Goal: Information Seeking & Learning: Learn about a topic

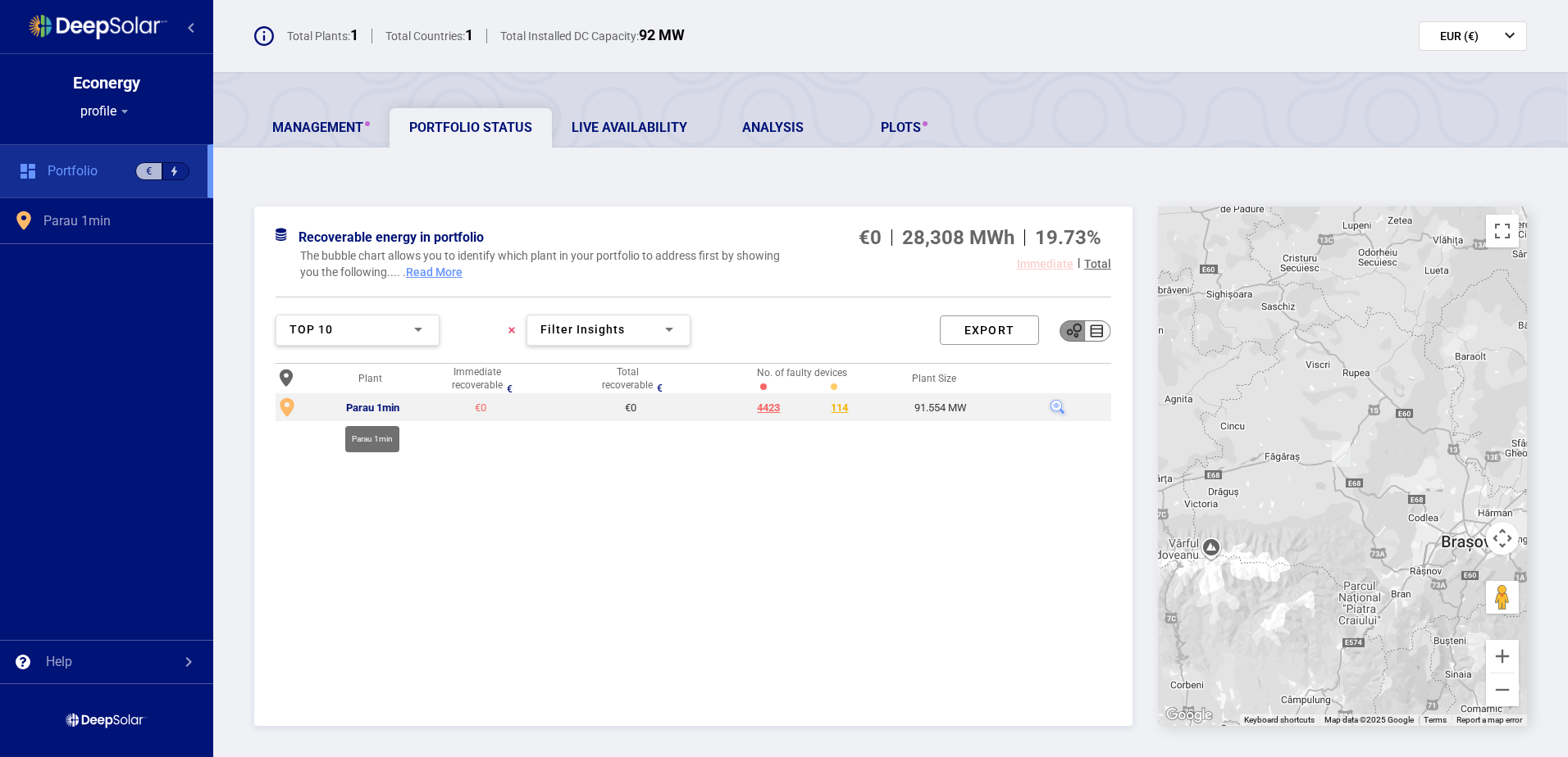
click at [397, 405] on div "Parau 1min" at bounding box center [372, 408] width 53 height 14
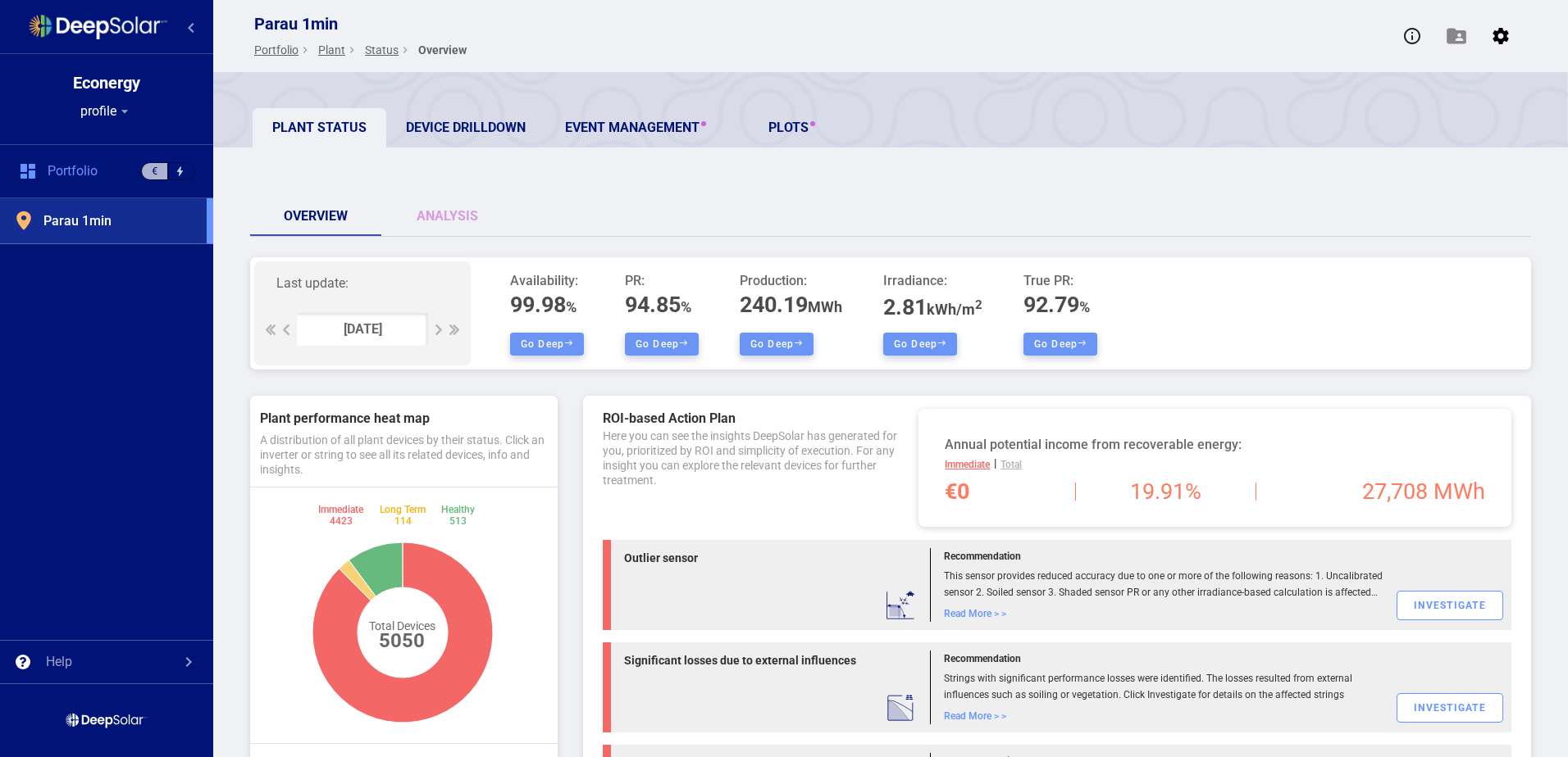
click at [441, 332] on div at bounding box center [437, 330] width 11 height 11
click at [451, 327] on div at bounding box center [453, 330] width 11 height 11
click at [376, 329] on div "[DATE]" at bounding box center [363, 329] width 39 height 16
click at [452, 225] on link "Analysis" at bounding box center [447, 216] width 131 height 40
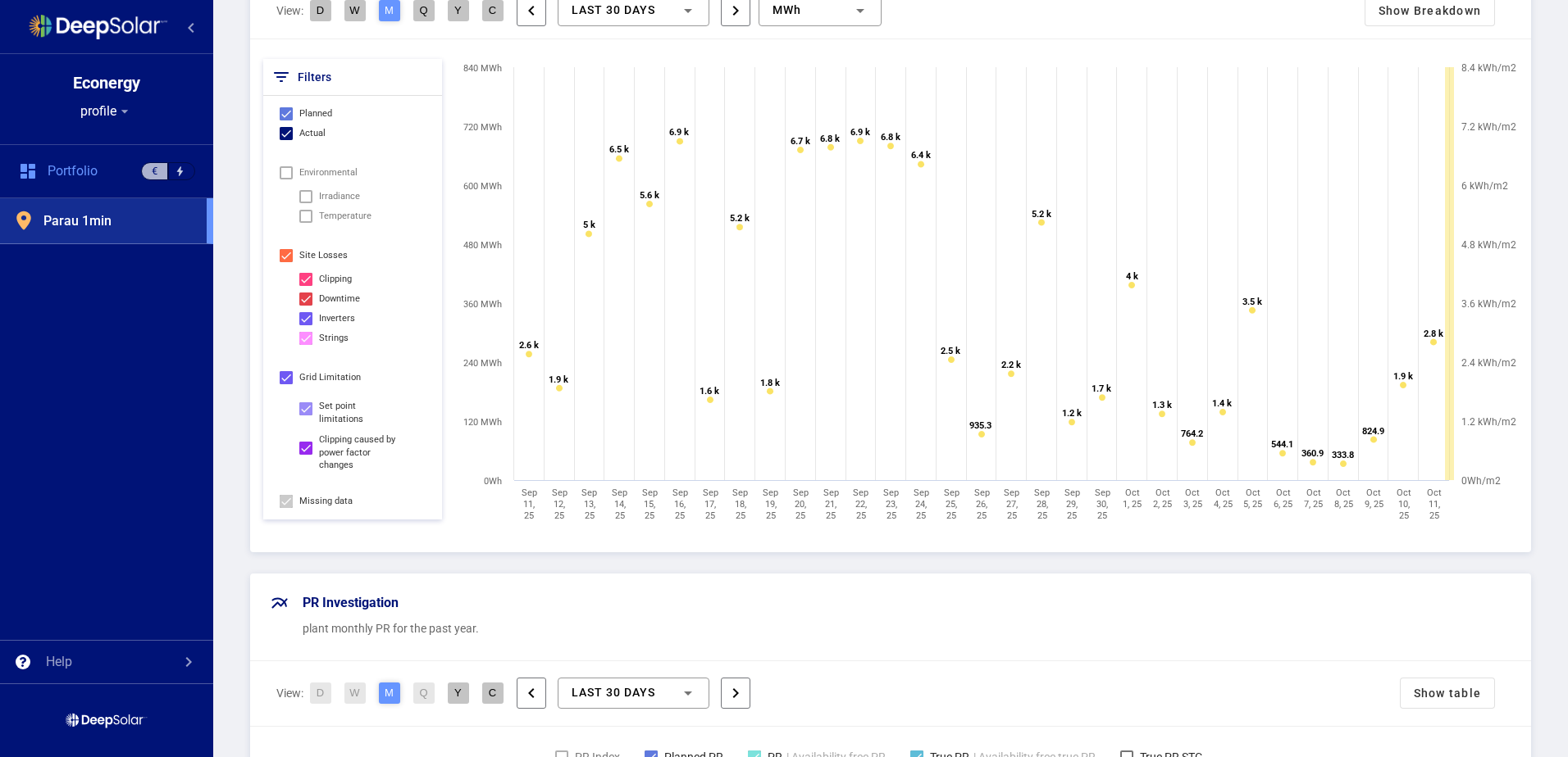
scroll to position [164, 0]
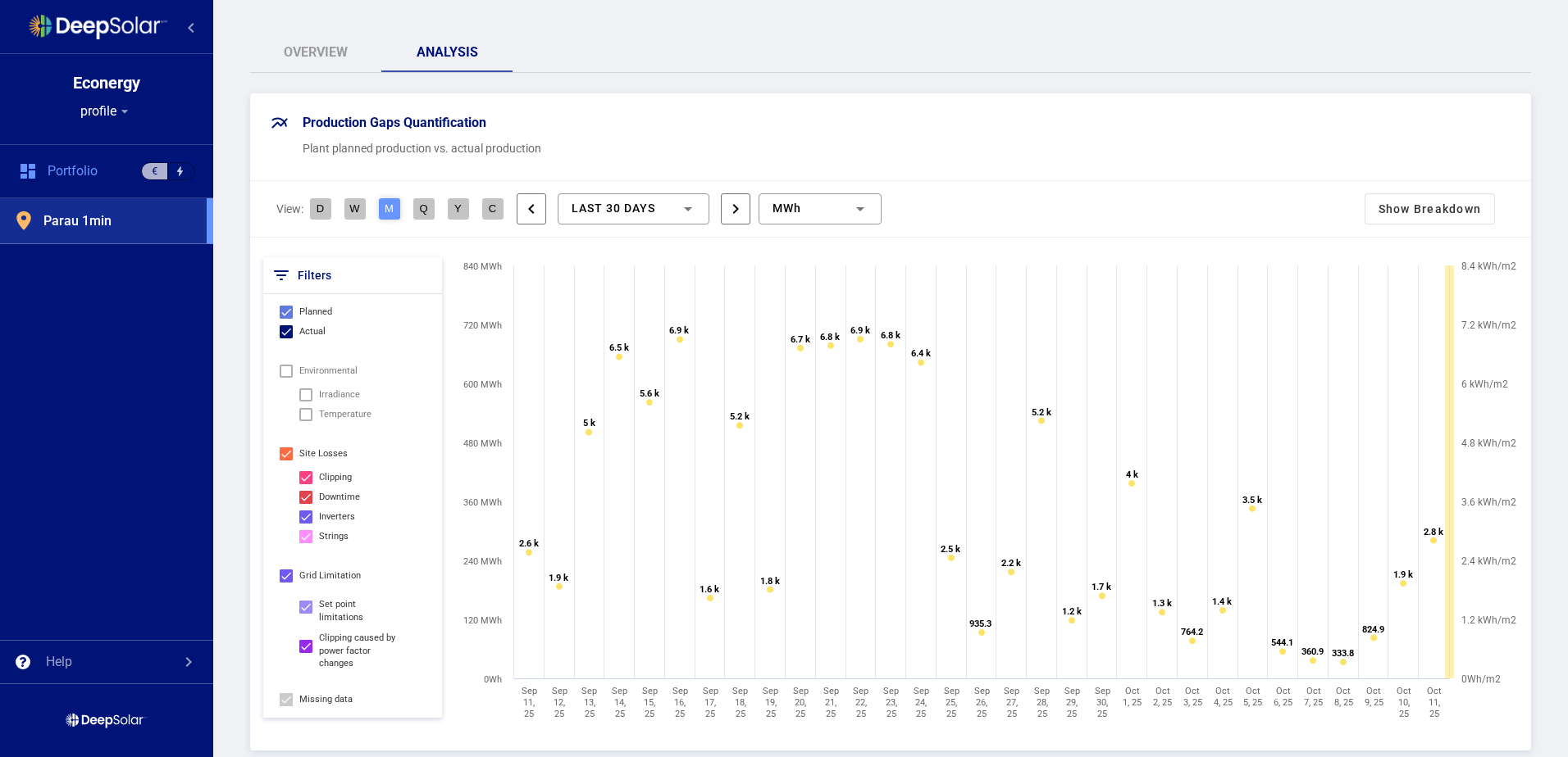
click at [655, 208] on span "last 30 Days" at bounding box center [613, 208] width 84 height 14
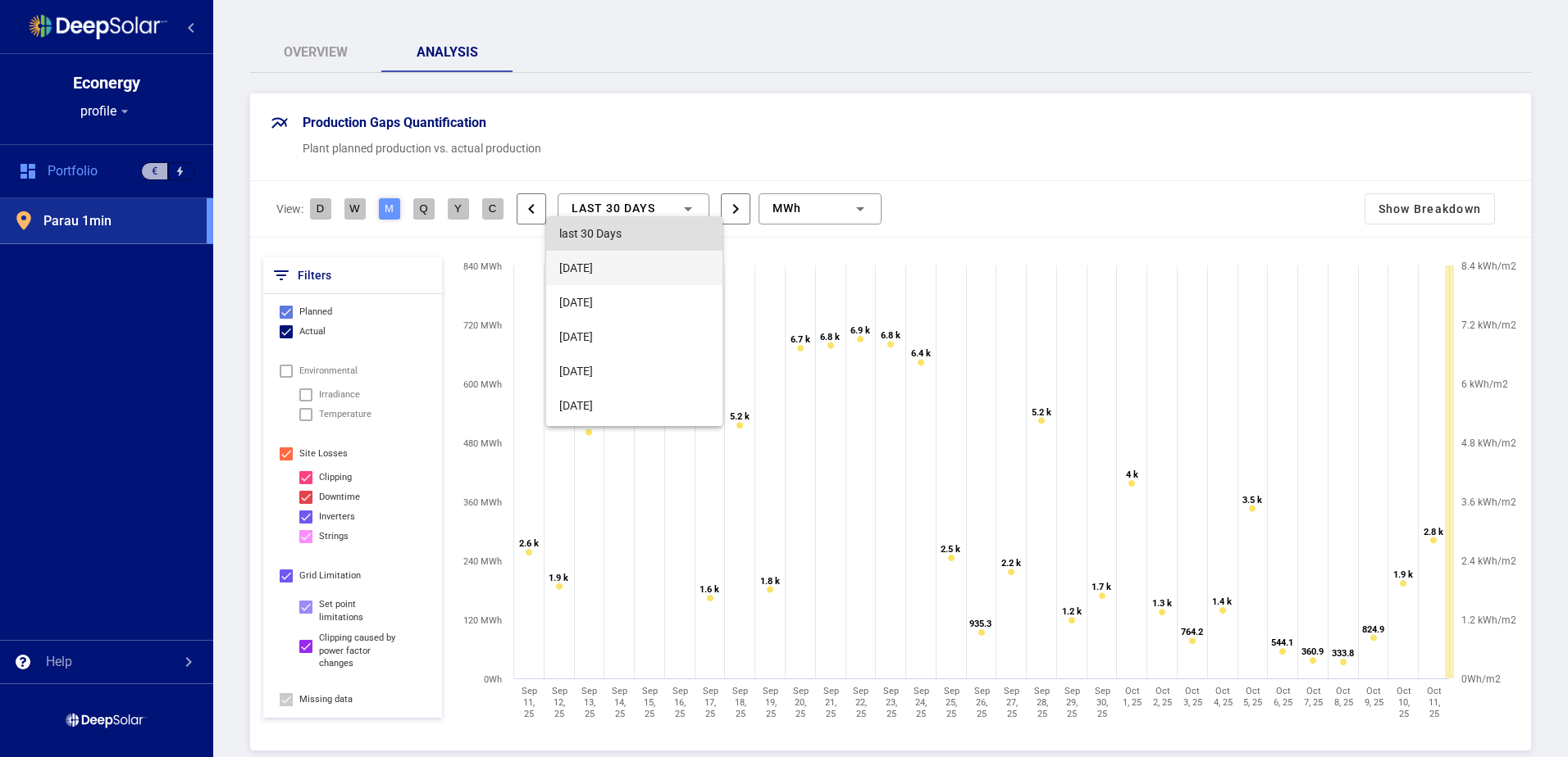
click at [646, 264] on span "[DATE]" at bounding box center [634, 268] width 150 height 35
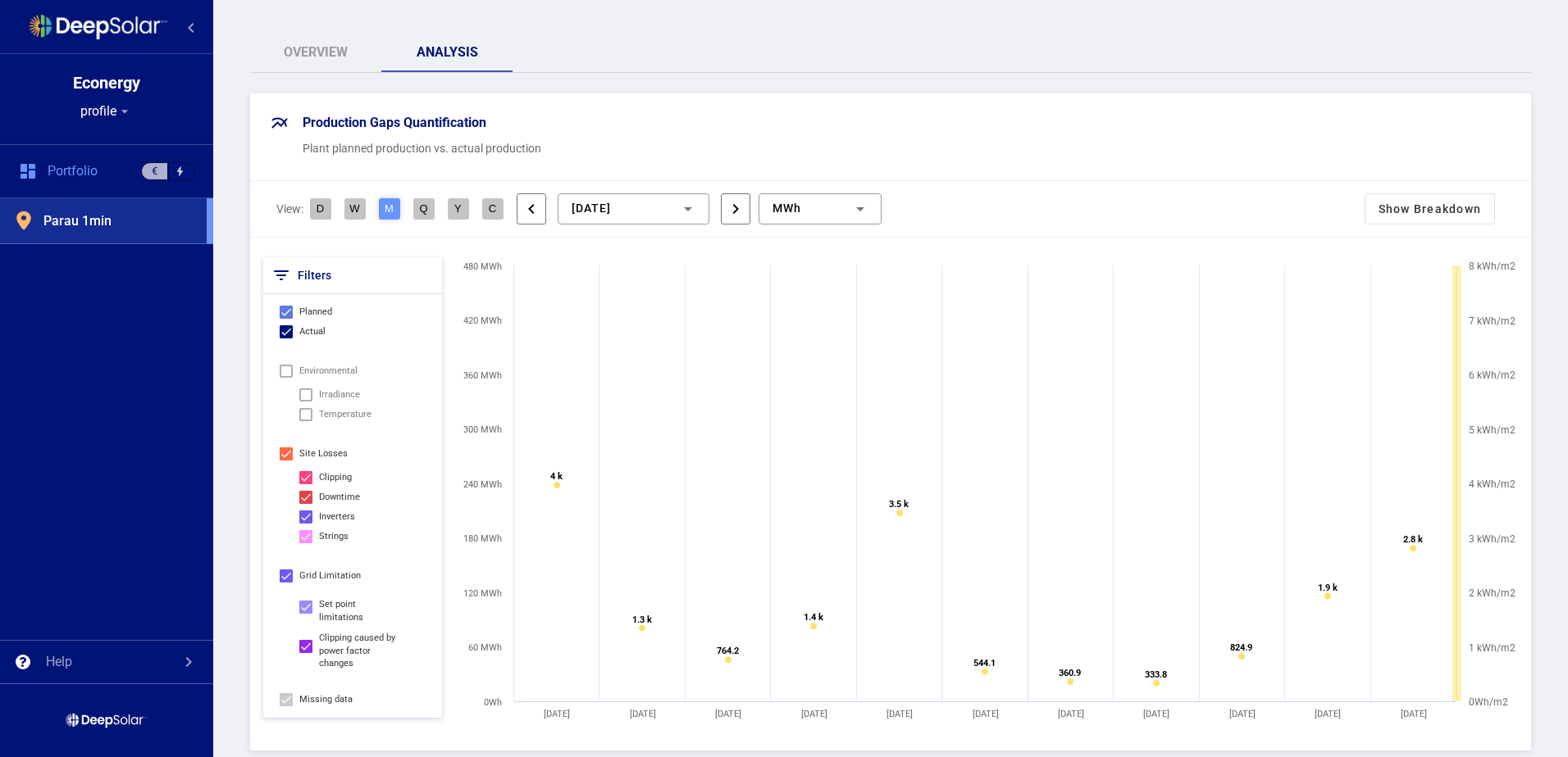
click at [325, 640] on div "Clipping caused by power factor changes" at bounding box center [360, 652] width 82 height 39
click at [306, 653] on input "Clipping caused by power factor changes" at bounding box center [305, 653] width 1 height 1
checkbox input "false"
click at [344, 608] on div "Set point limitations" at bounding box center [360, 611] width 82 height 25
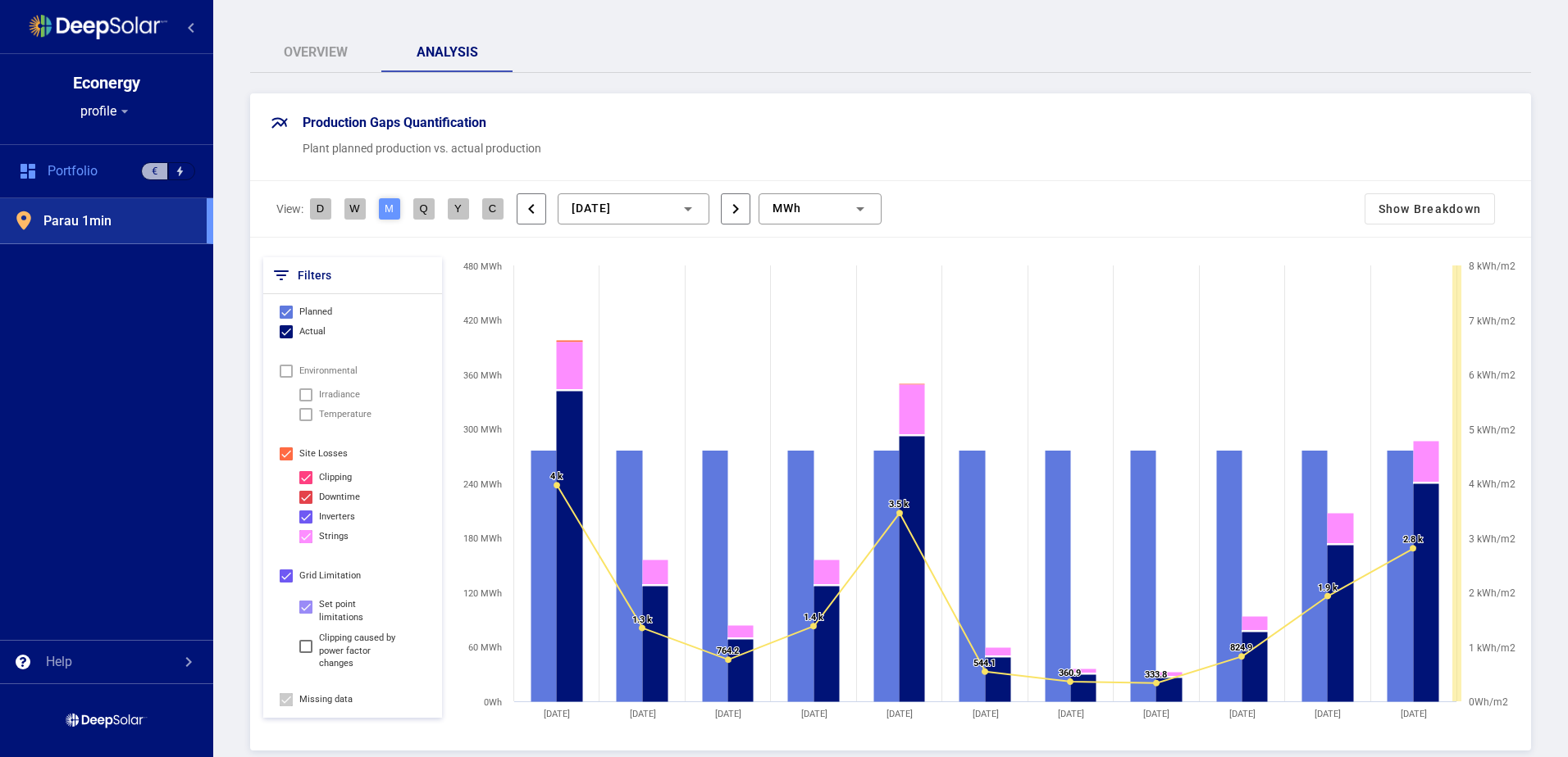
click at [306, 614] on input "Set point limitations" at bounding box center [305, 614] width 1 height 1
click at [344, 608] on div "Set point limitations" at bounding box center [360, 611] width 82 height 25
click at [306, 614] on input "Set point limitations" at bounding box center [305, 614] width 1 height 1
checkbox input "true"
click at [335, 574] on span "Grid limitation" at bounding box center [329, 576] width 62 height 19
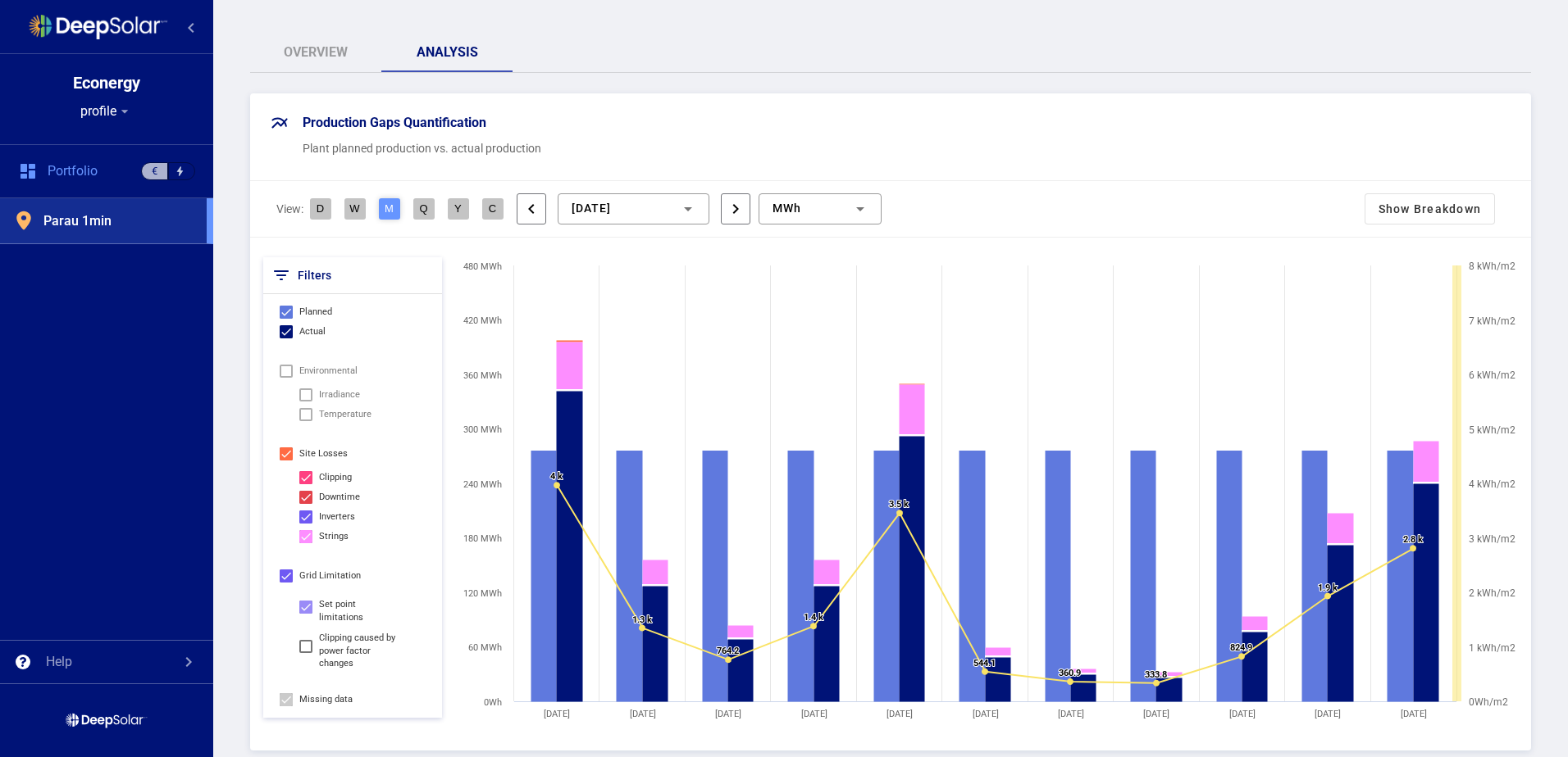
click at [286, 583] on input "Grid limitation" at bounding box center [285, 583] width 1 height 1
checkbox input "false"
click at [335, 574] on span "Grid limitation" at bounding box center [329, 576] width 62 height 19
click at [286, 583] on input "Grid limitation" at bounding box center [285, 583] width 1 height 1
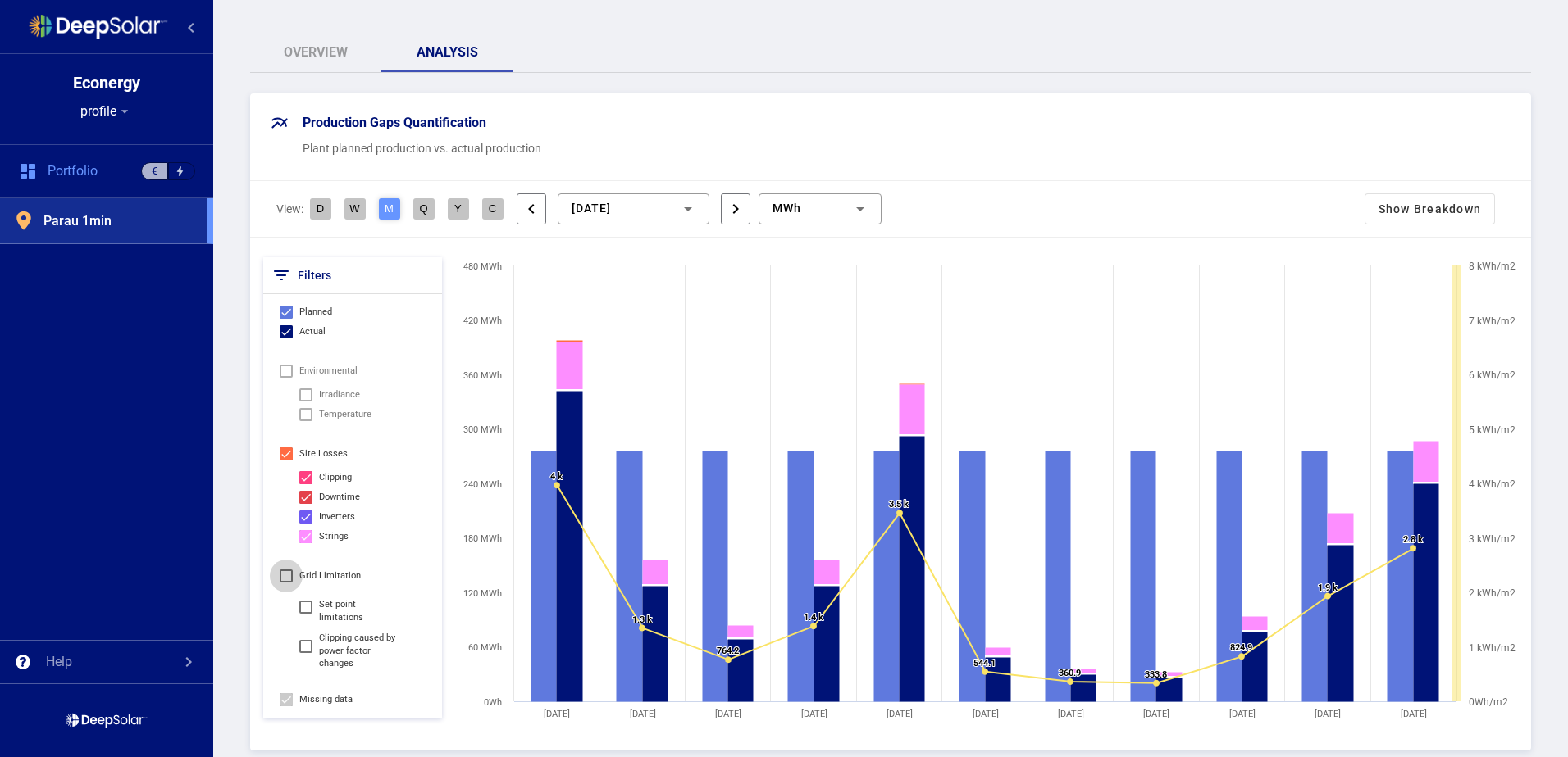
checkbox input "true"
click at [535, 204] on mat-icon "chevron_left" at bounding box center [531, 208] width 18 height 28
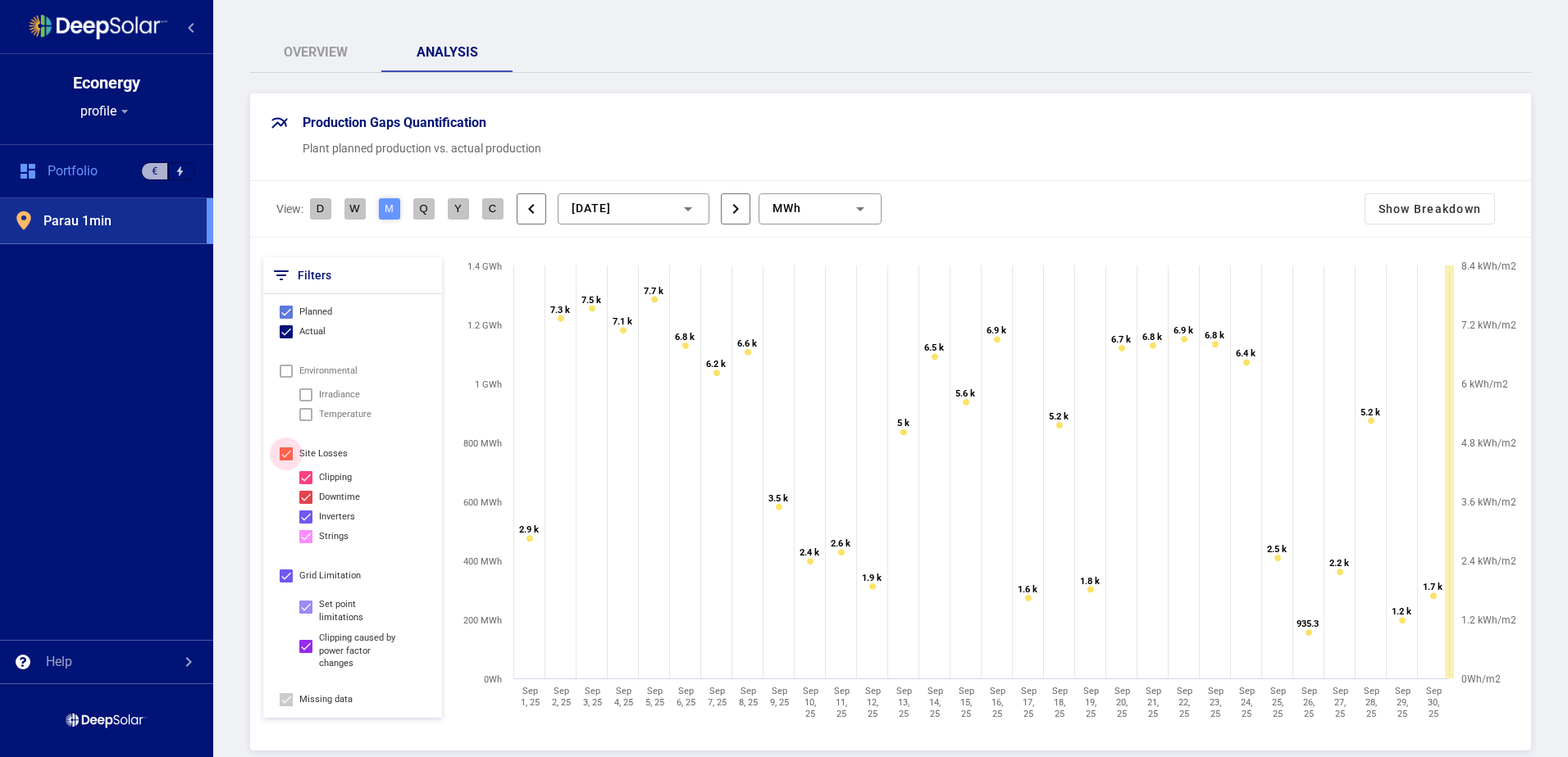
click at [284, 452] on div at bounding box center [286, 454] width 14 height 14
click at [285, 461] on input "Site Losses" at bounding box center [285, 461] width 1 height 1
checkbox input "false"
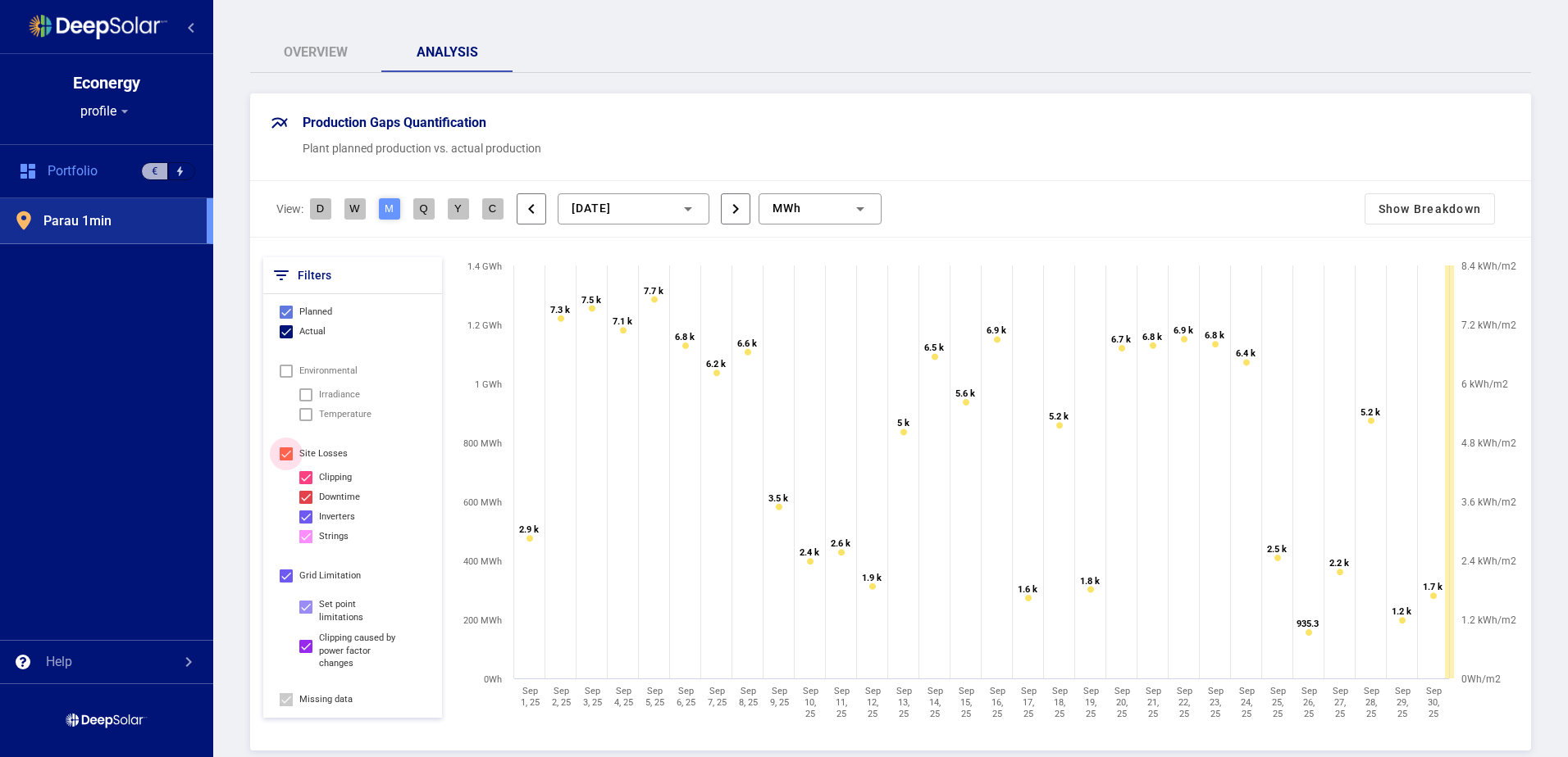
checkbox input "false"
click at [384, 608] on div "Set point limitations" at bounding box center [360, 611] width 82 height 25
click at [306, 614] on input "Set point limitations" at bounding box center [305, 614] width 1 height 1
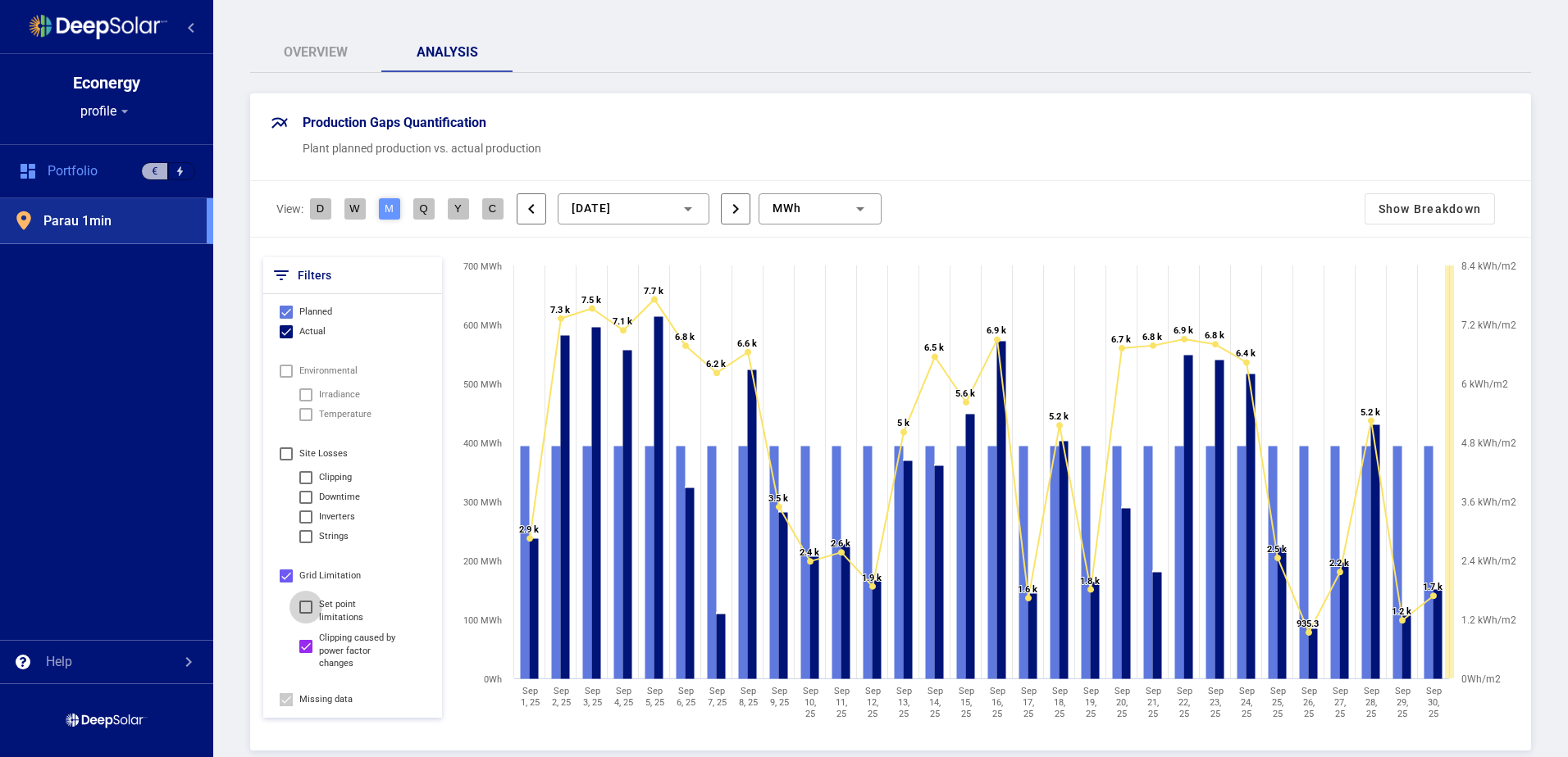
click at [384, 608] on div "Set point limitations" at bounding box center [360, 611] width 82 height 25
click at [306, 614] on input "Set point limitations" at bounding box center [305, 614] width 1 height 1
checkbox input "true"
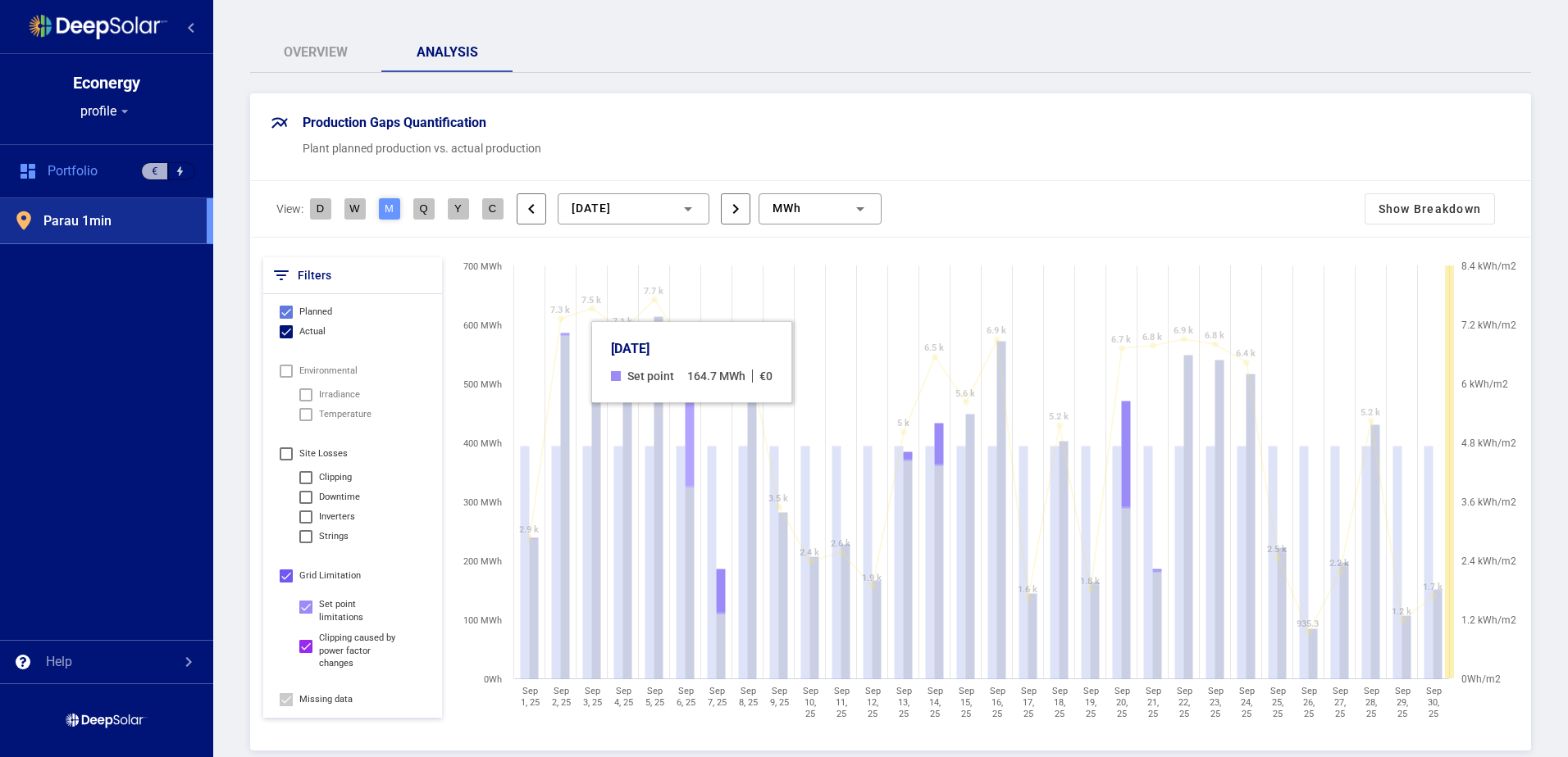
click at [692, 427] on rect at bounding box center [690, 440] width 9 height 98
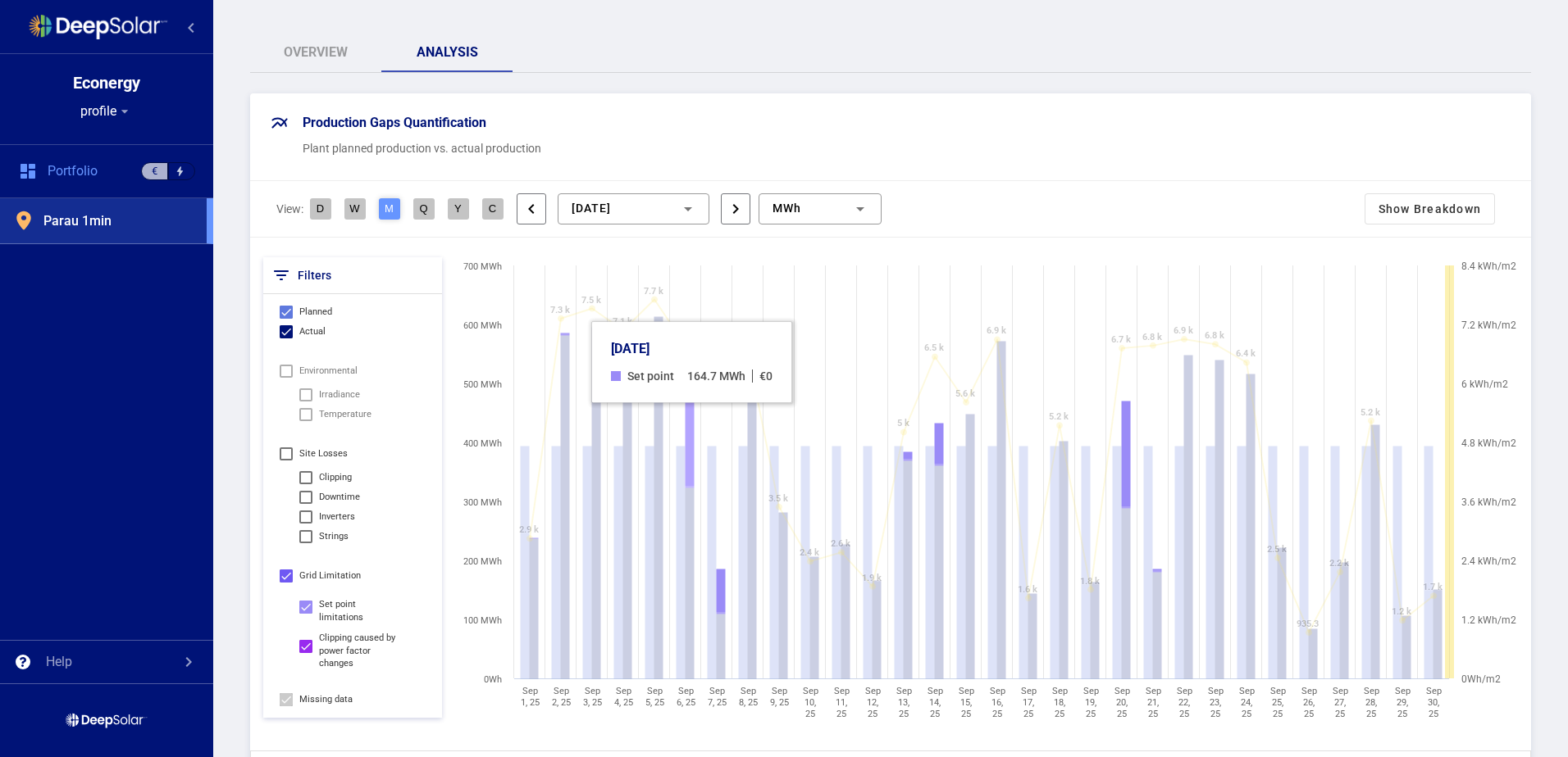
click at [692, 427] on rect at bounding box center [690, 440] width 9 height 98
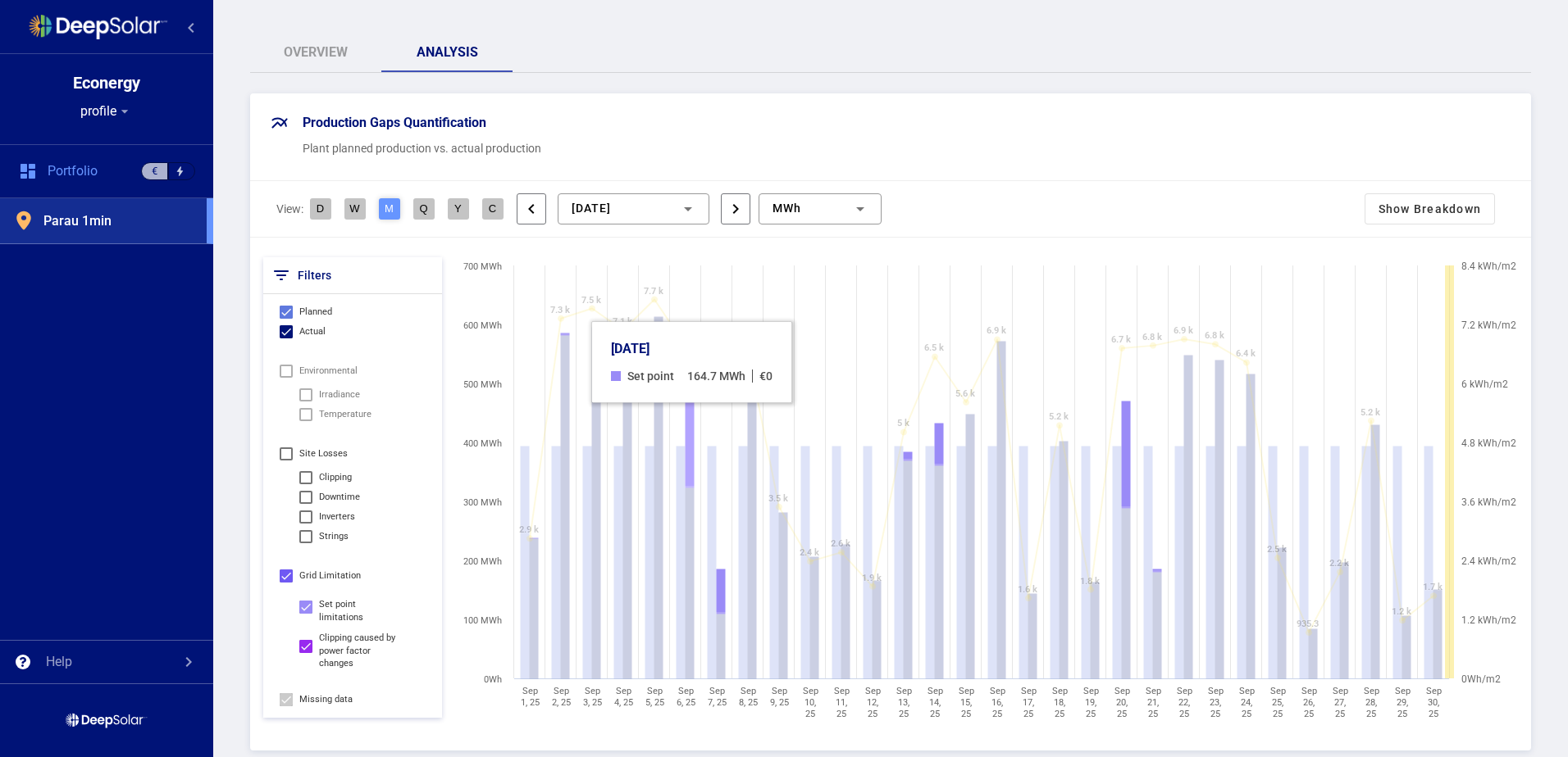
click at [692, 427] on rect at bounding box center [690, 440] width 9 height 98
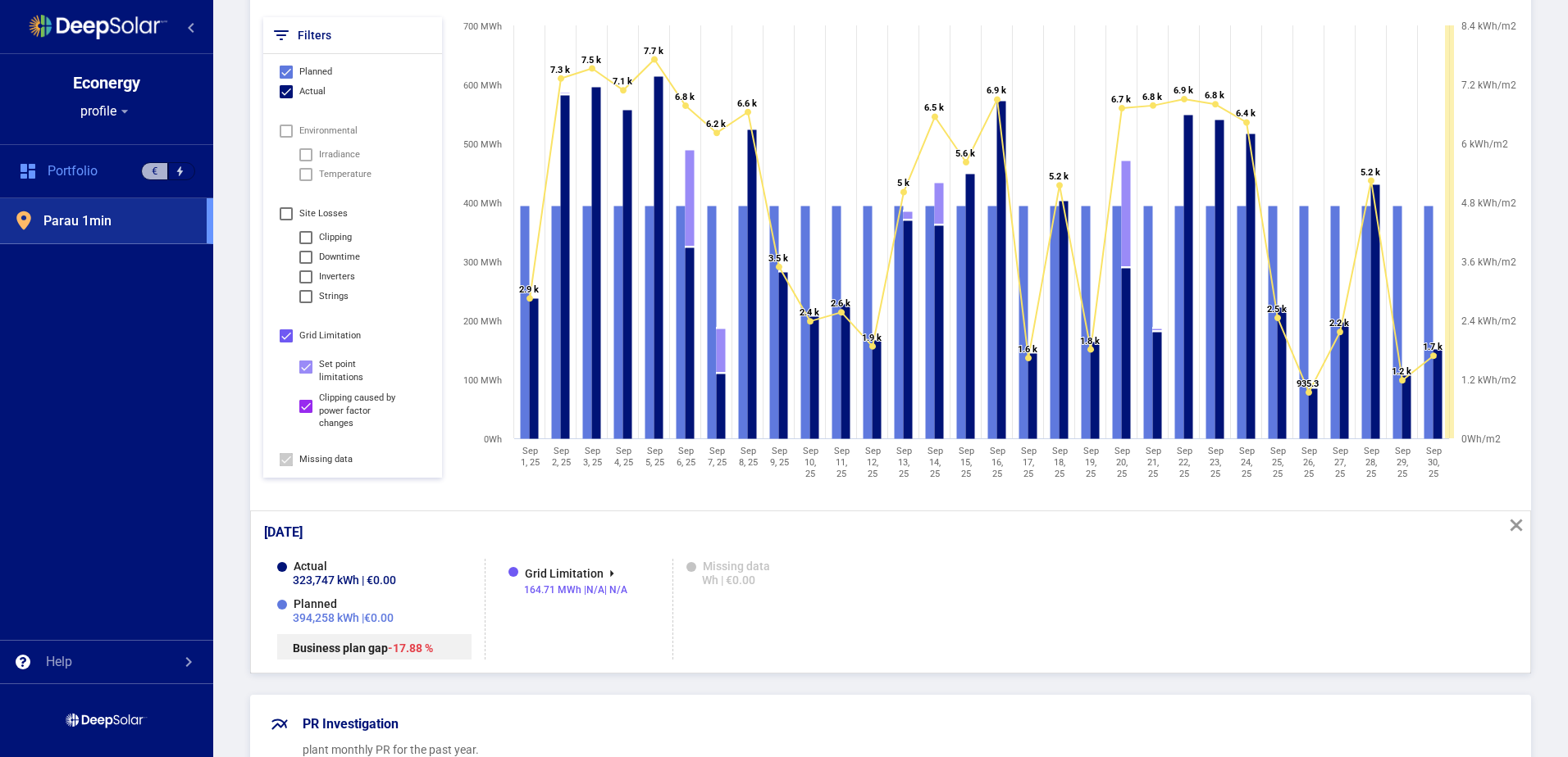
scroll to position [410, 0]
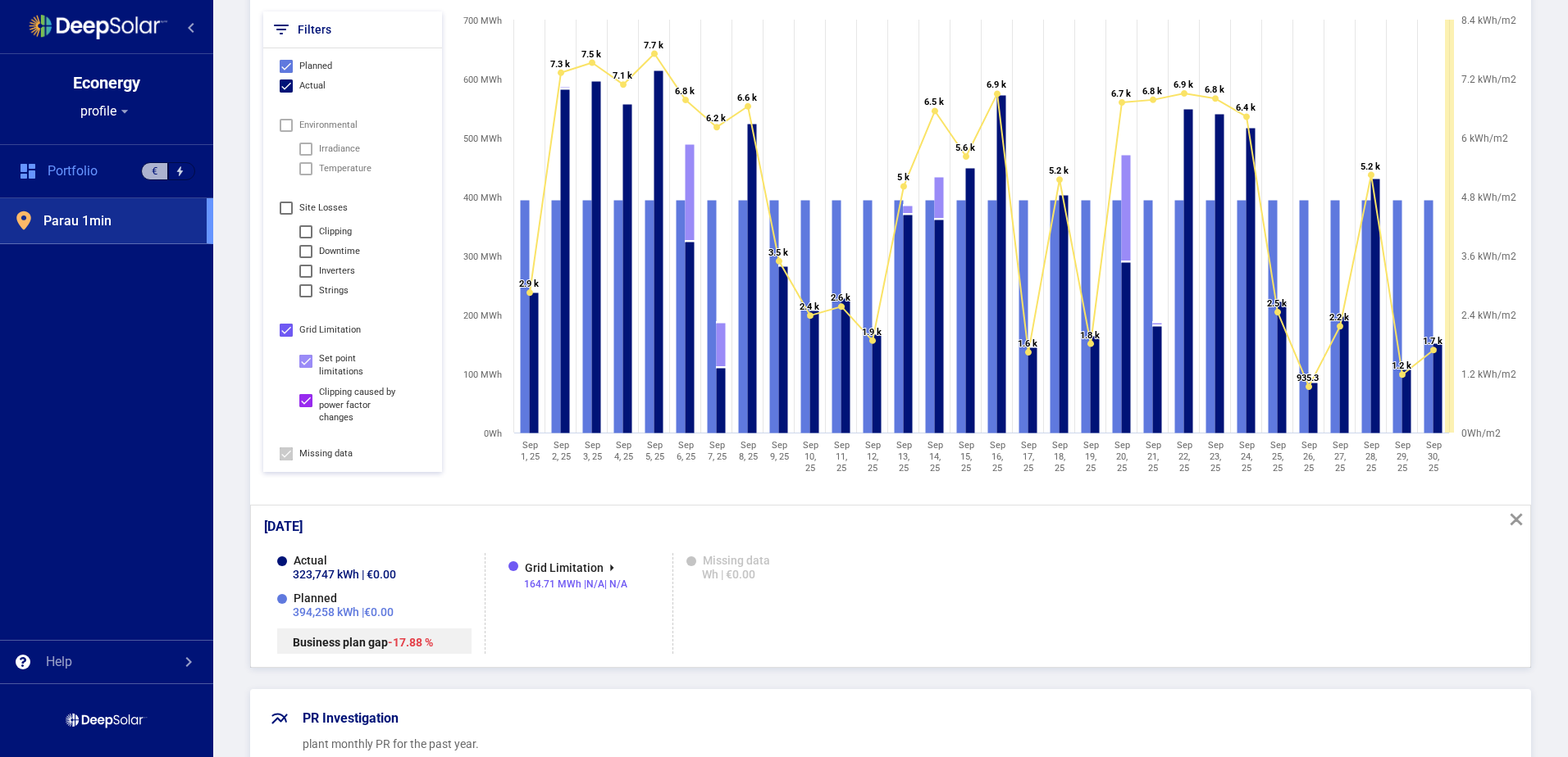
click at [607, 560] on mat-icon "arrow_right" at bounding box center [613, 569] width 19 height 19
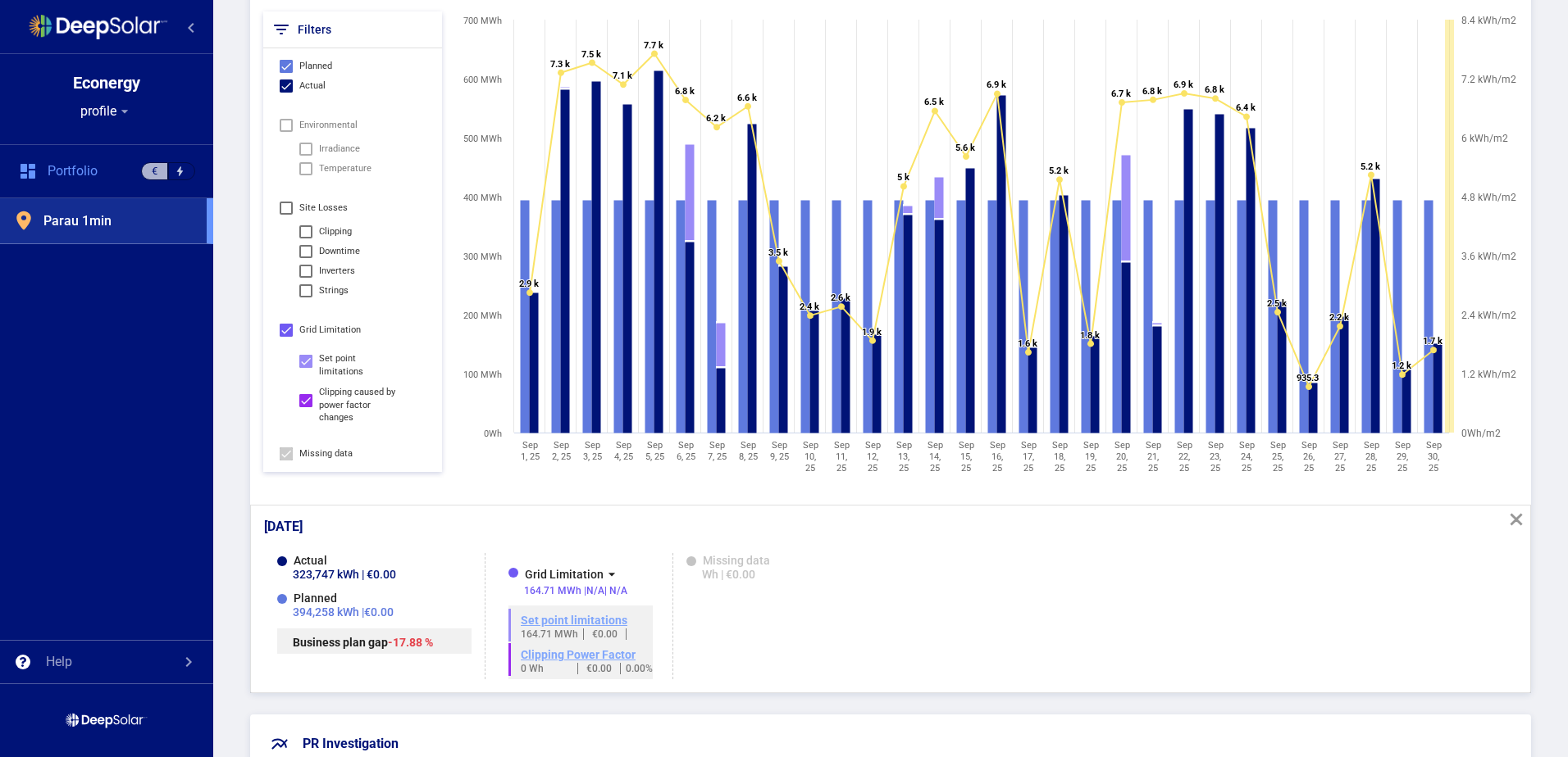
click at [609, 614] on link "Set point limitations" at bounding box center [574, 620] width 106 height 14
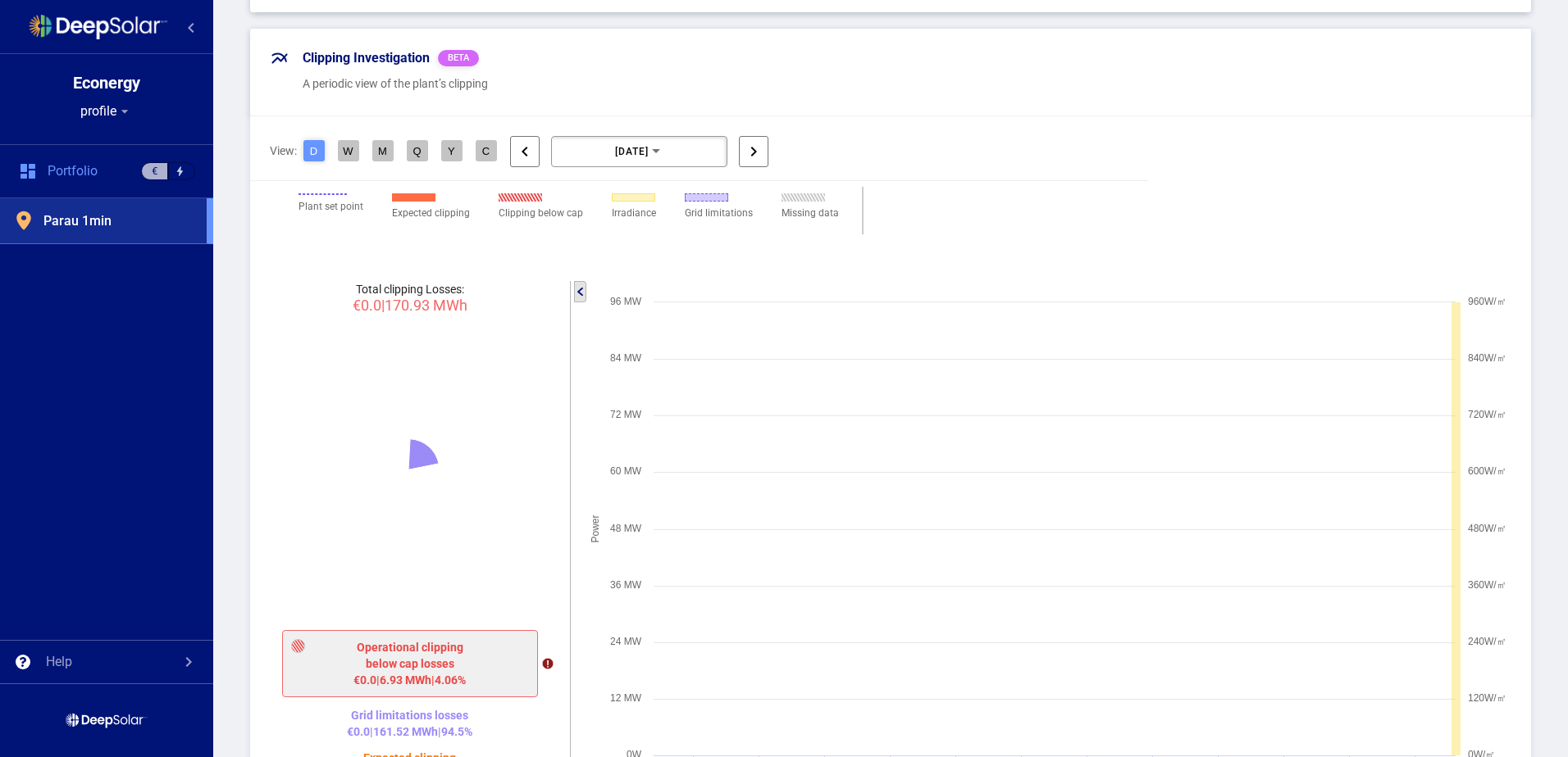
scroll to position [2495, 0]
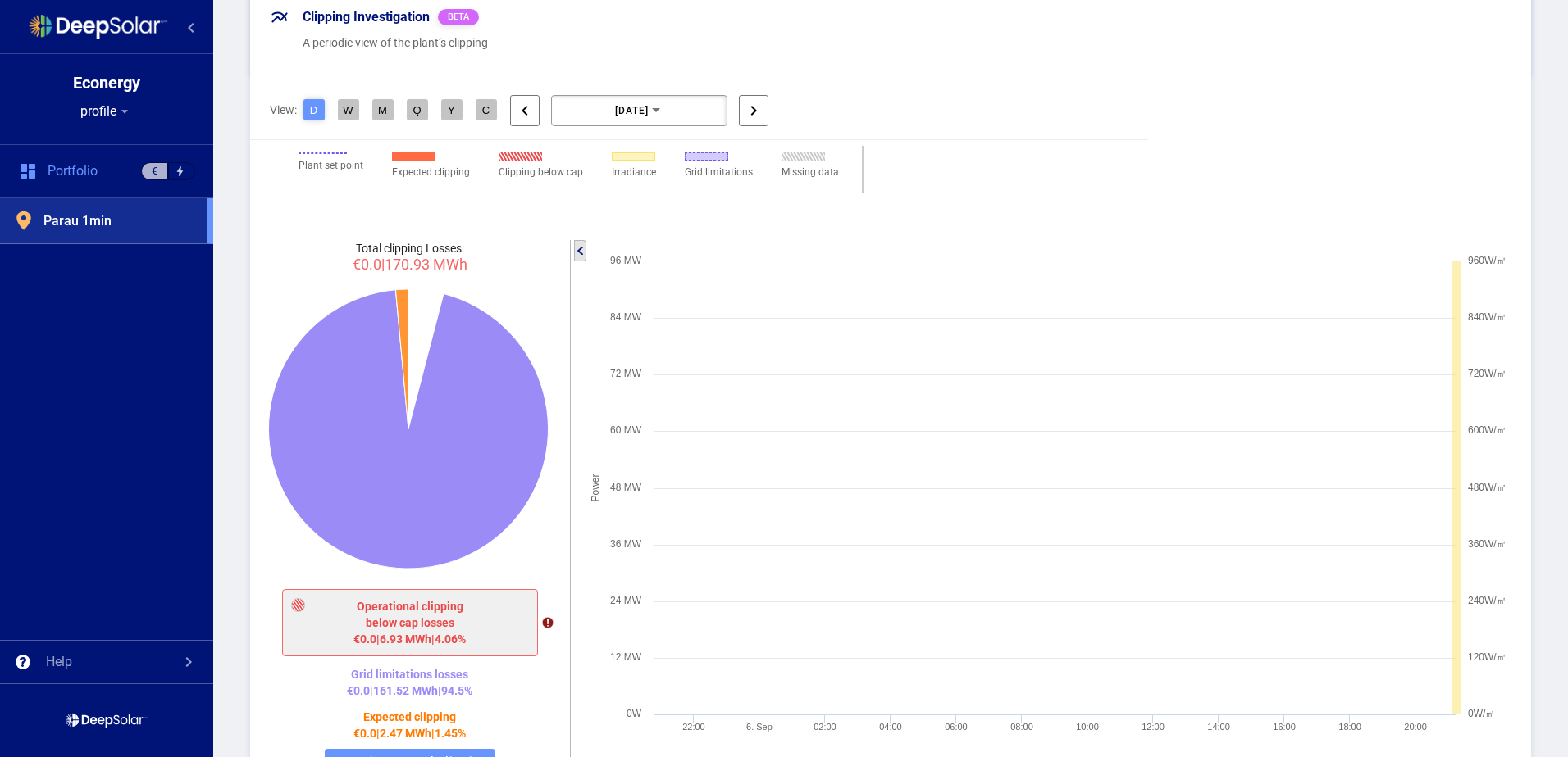
click at [1234, 743] on div "Total clipping Losses: €0.0 | 170.93 MWh Created with Highcharts 8.2.0 [DOMAIN_…" at bounding box center [890, 509] width 1281 height 571
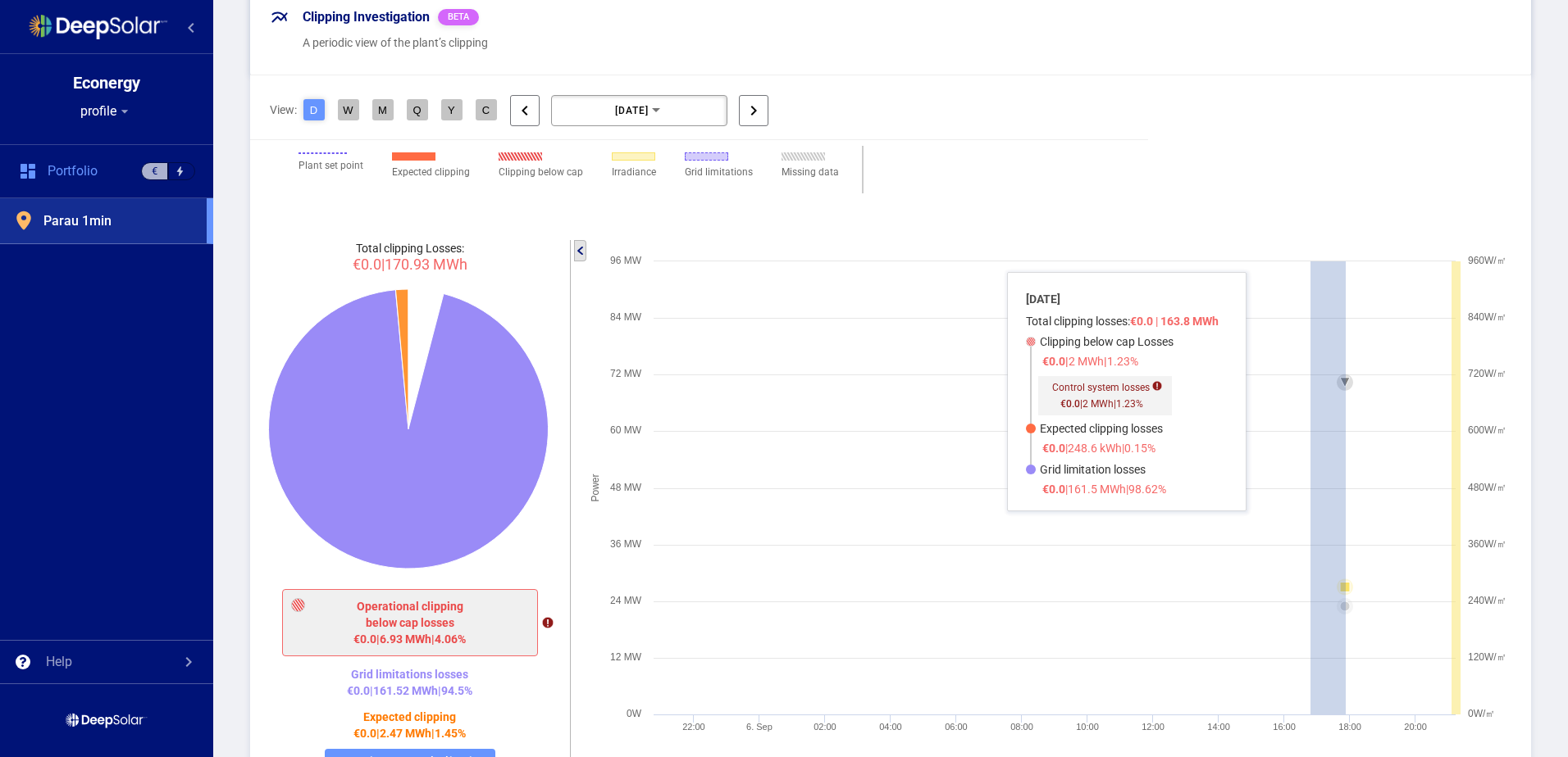
drag, startPoint x: 1308, startPoint y: 462, endPoint x: 1343, endPoint y: 556, distance: 100.3
click at [1343, 556] on g at bounding box center [1054, 506] width 786 height 429
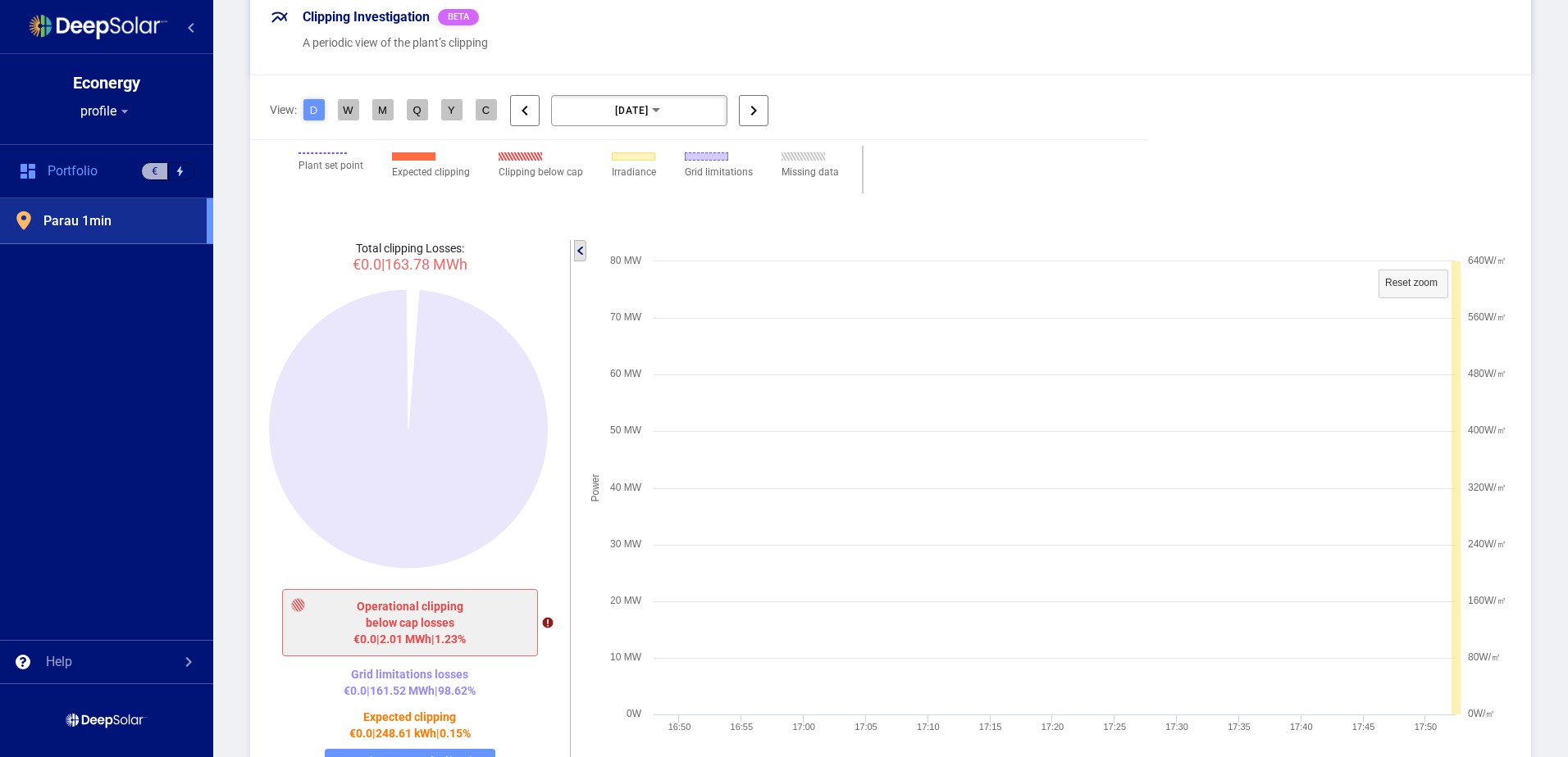
click at [413, 296] on icon at bounding box center [414, 360] width 11 height 140
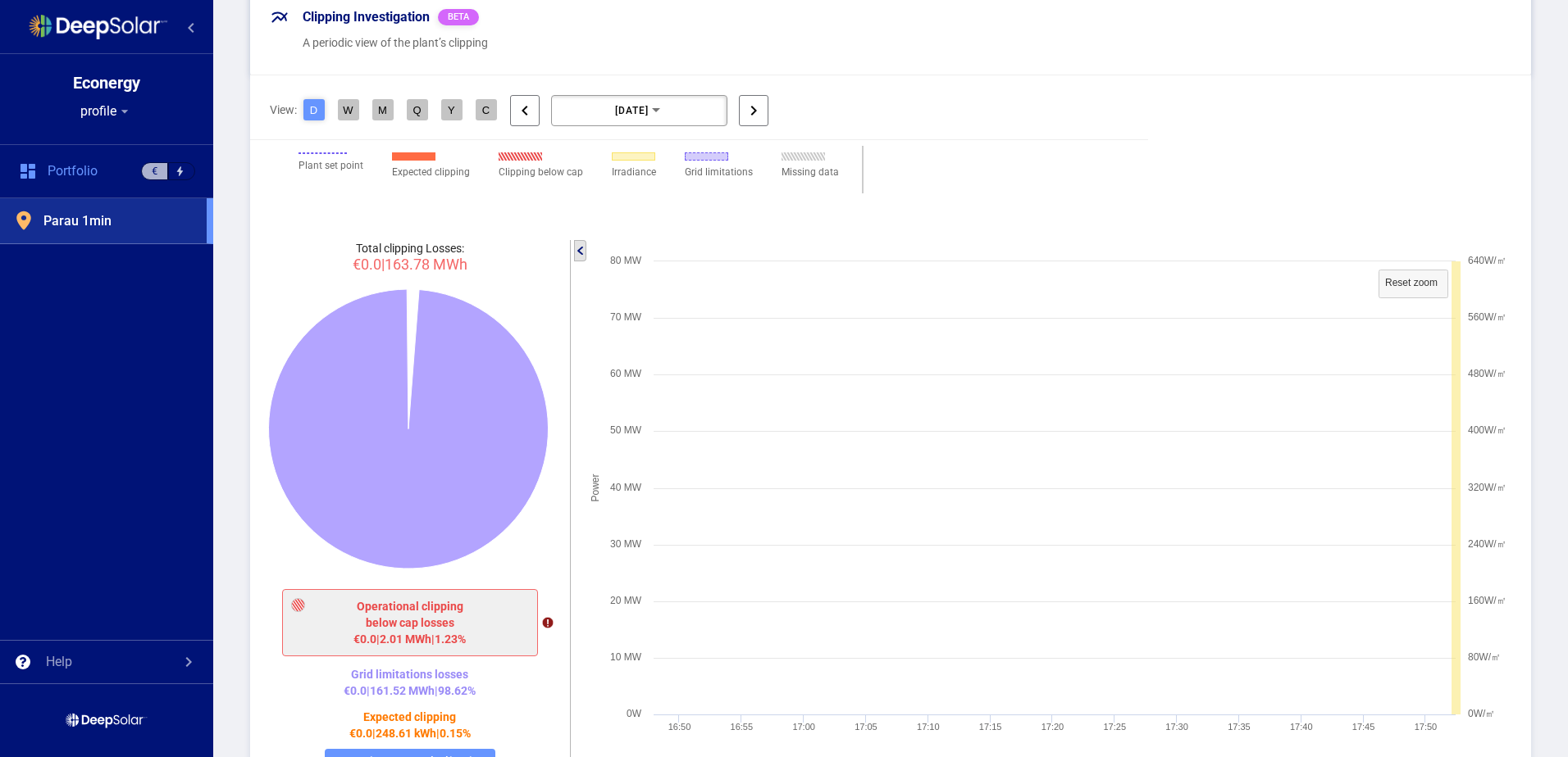
click at [442, 334] on icon at bounding box center [409, 429] width 279 height 279
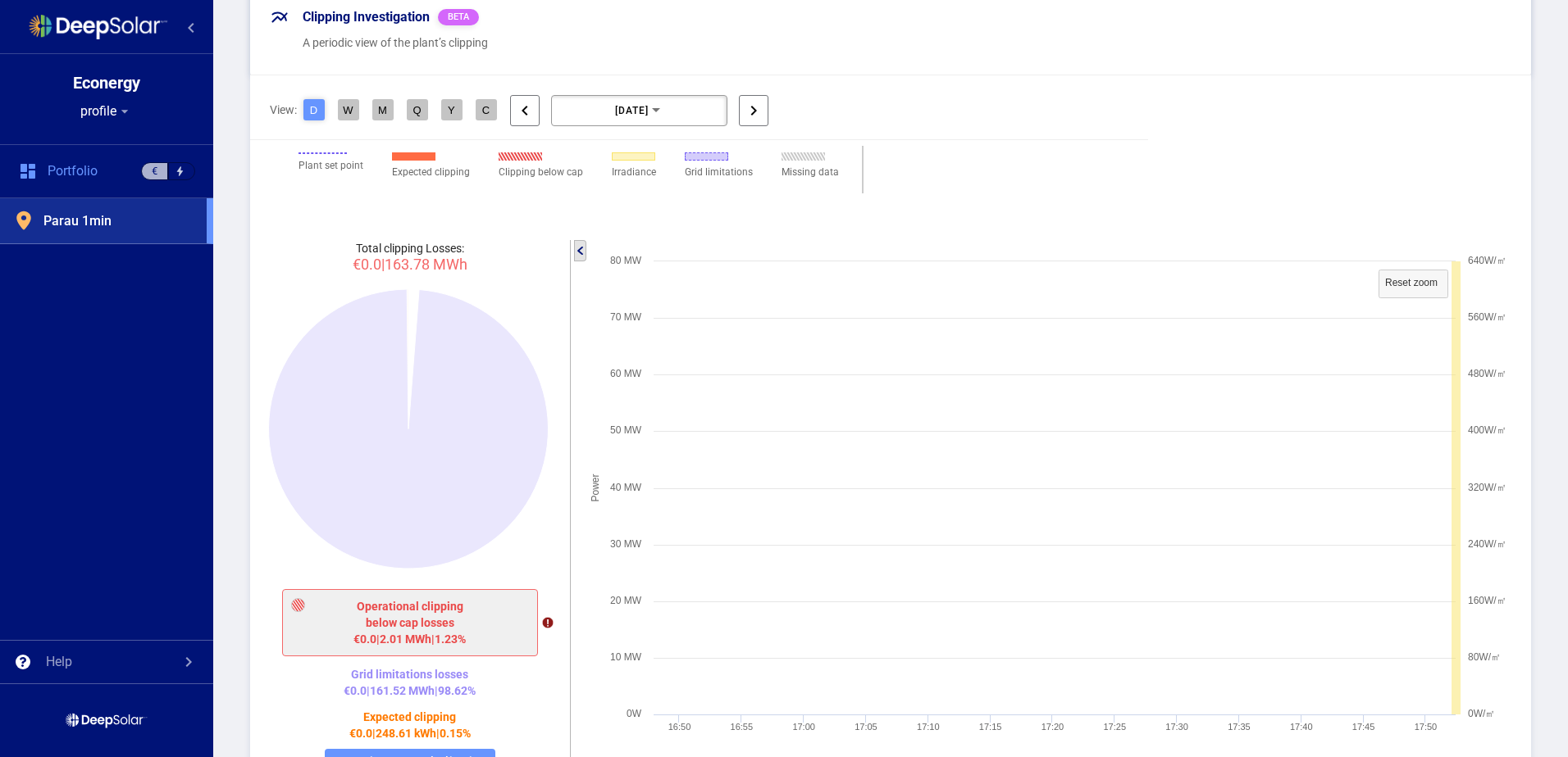
click at [415, 291] on icon at bounding box center [414, 360] width 11 height 140
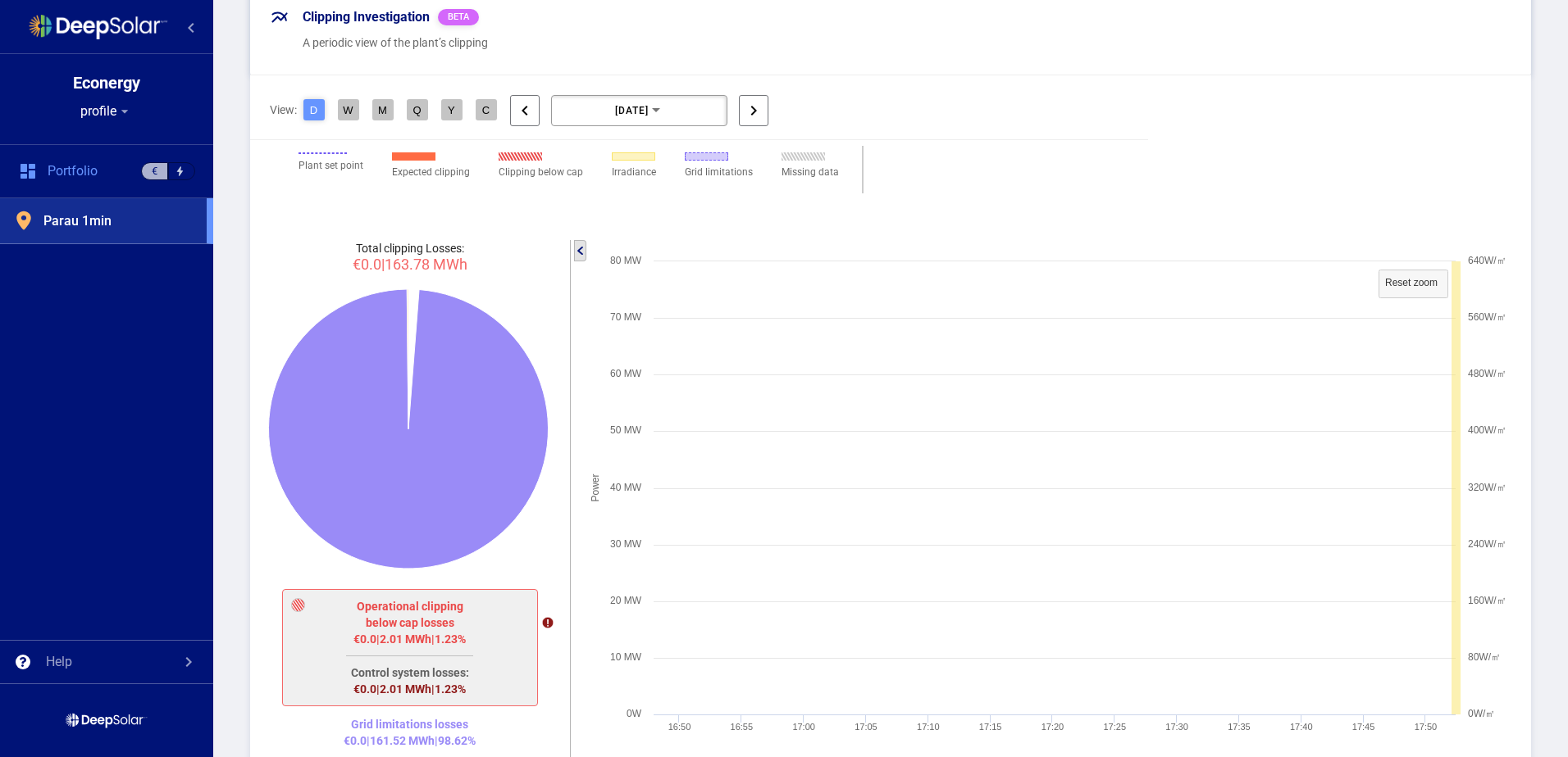
click at [435, 608] on div "Operational clipping below cap losses" at bounding box center [410, 614] width 128 height 33
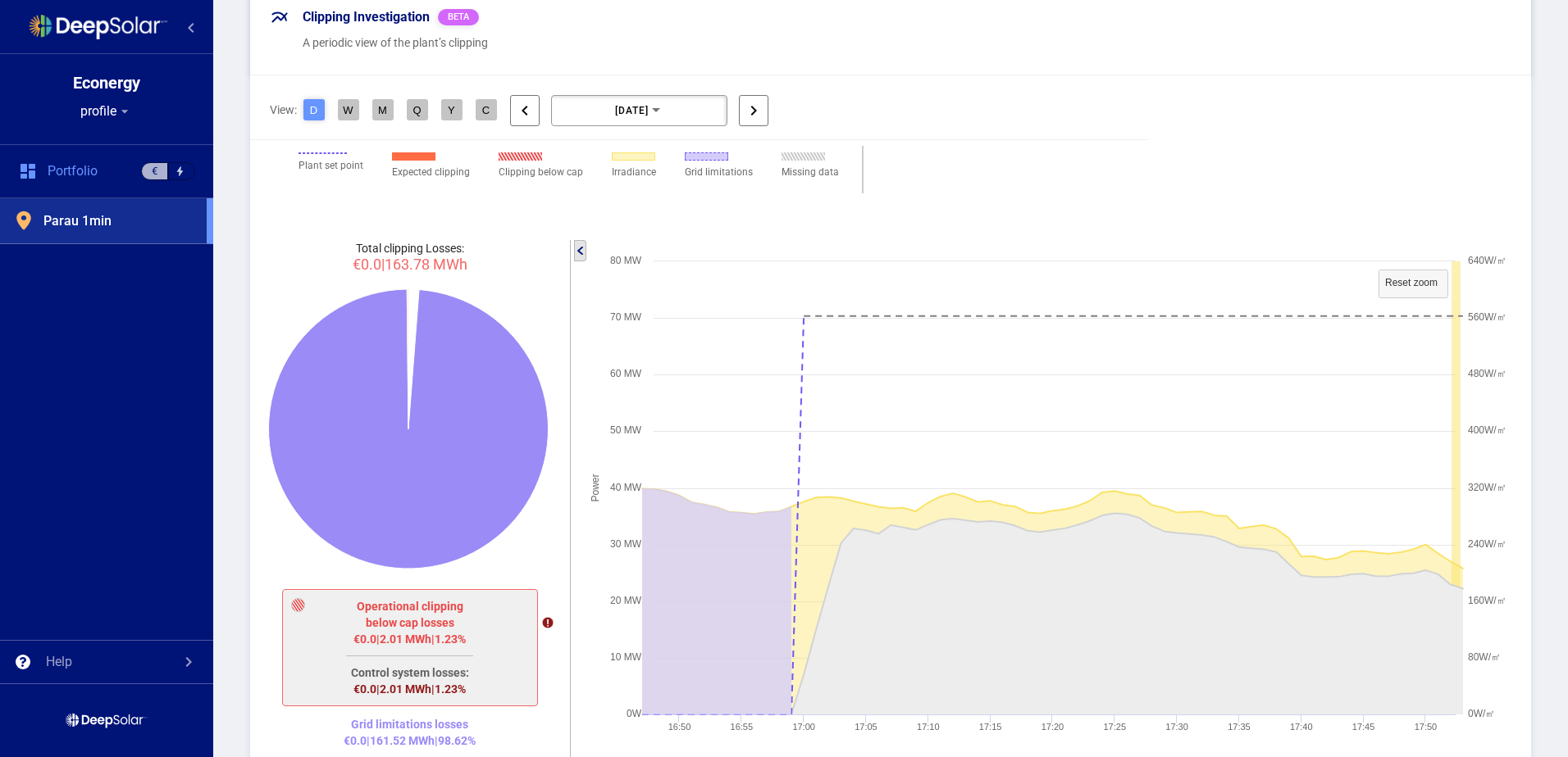
click at [441, 660] on div "Control system losses:" at bounding box center [410, 668] width 128 height 25
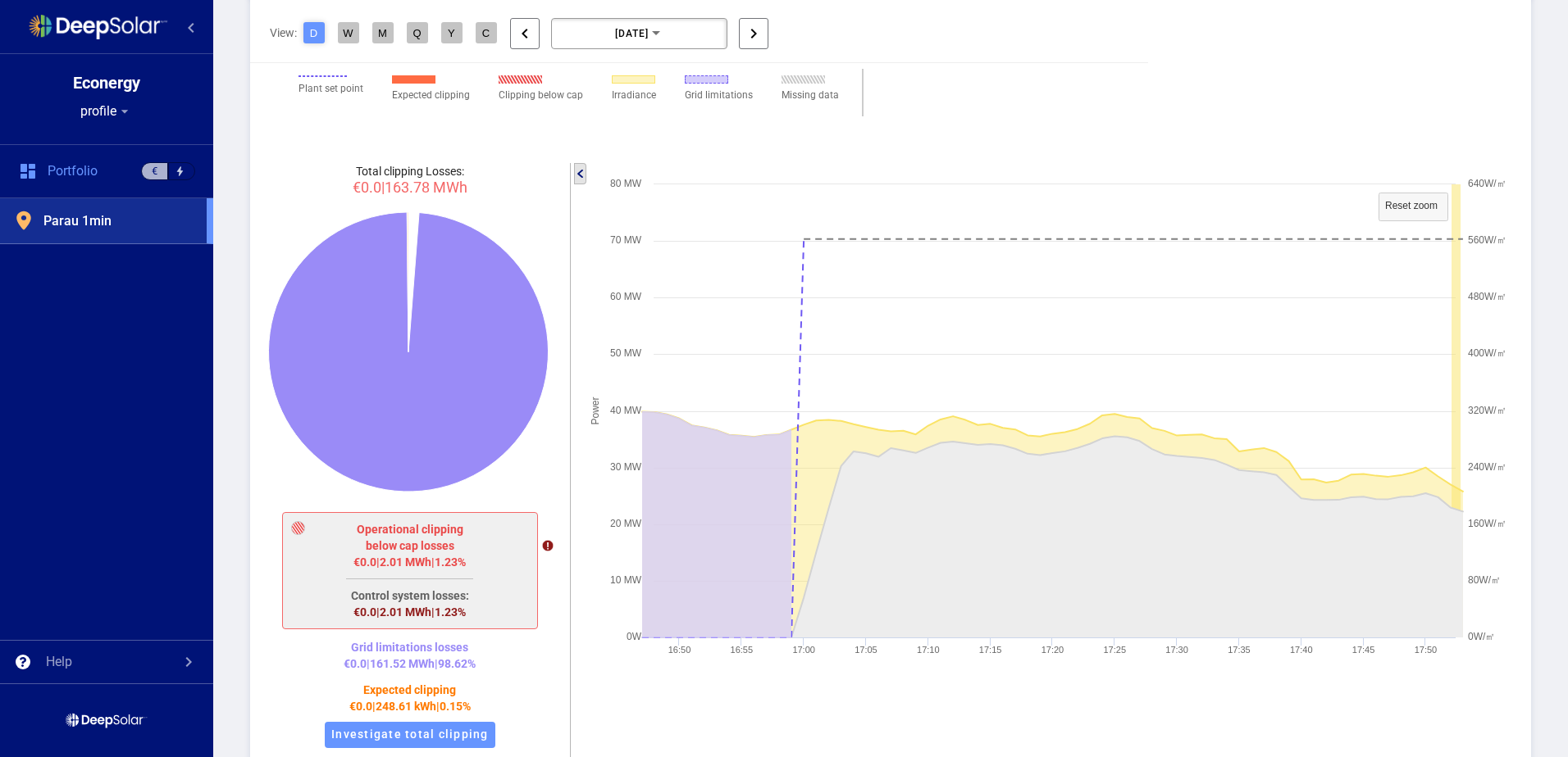
scroll to position [2577, 0]
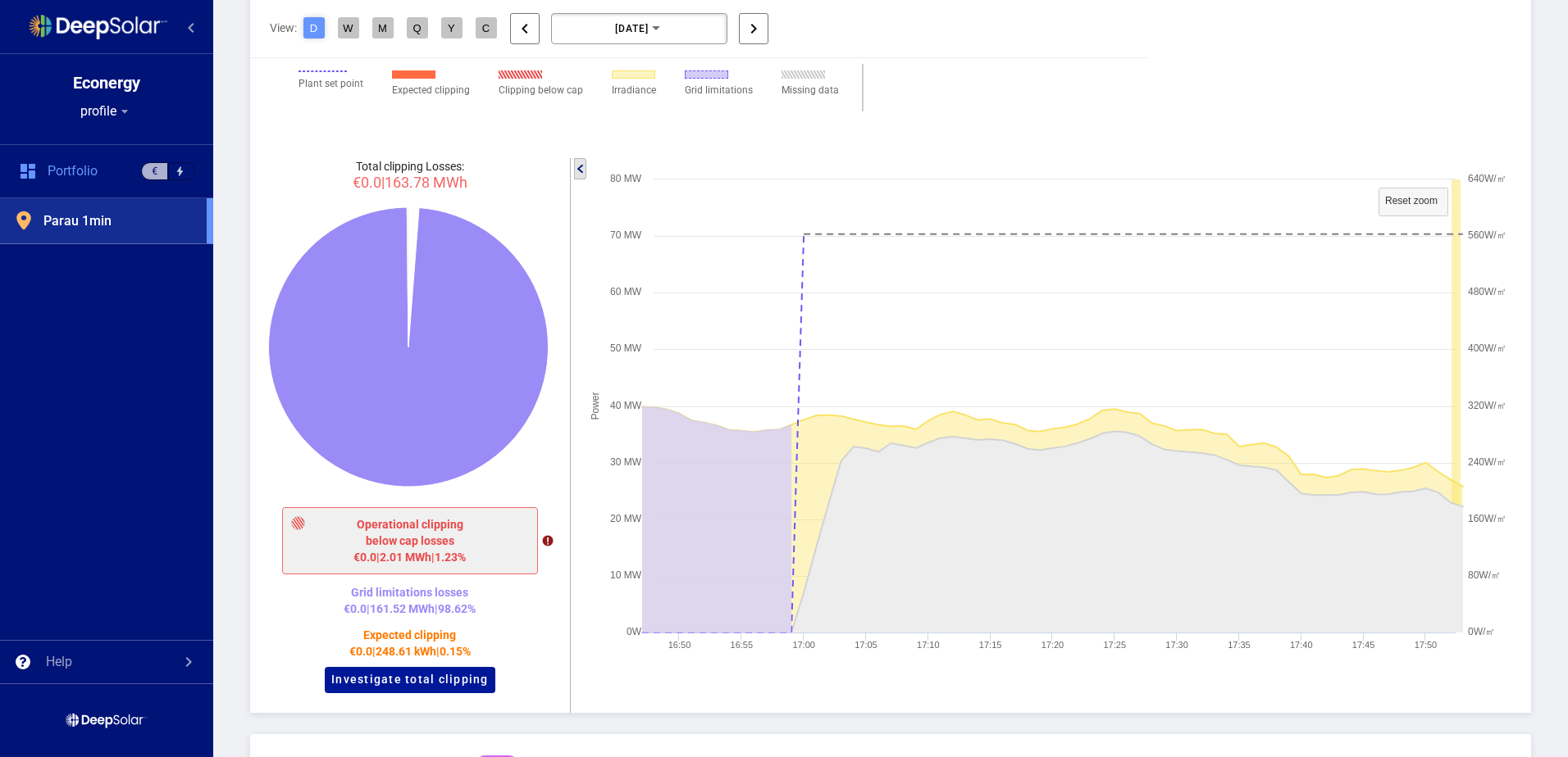
click at [448, 672] on div "Investigate total clipping" at bounding box center [410, 680] width 171 height 26
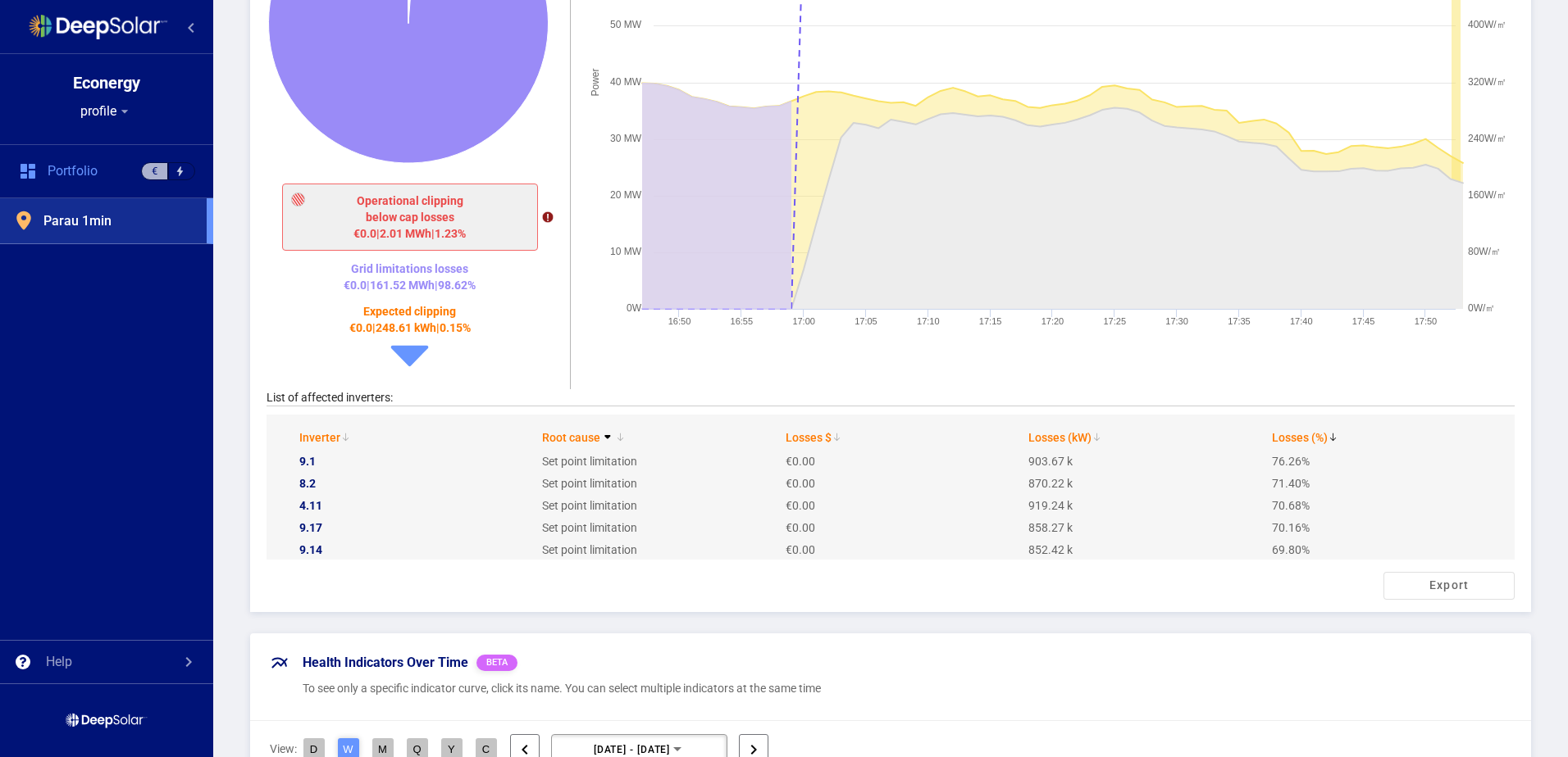
scroll to position [2905, 0]
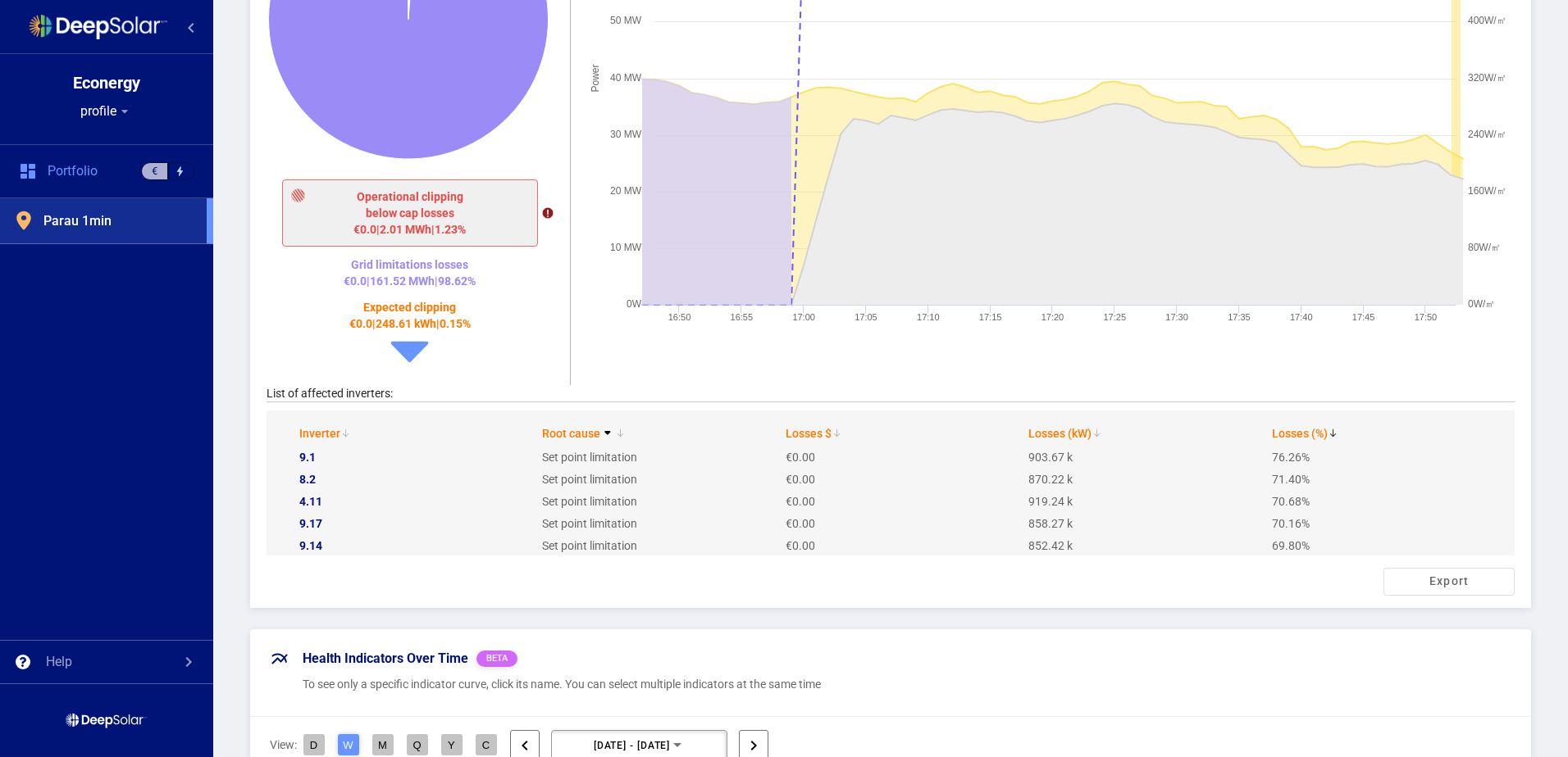
click at [600, 449] on div "Set point limitation" at bounding box center [663, 457] width 242 height 16
click at [1050, 449] on div "903.67 k" at bounding box center [1149, 457] width 242 height 16
click at [1272, 449] on div "76.26%" at bounding box center [1392, 457] width 242 height 16
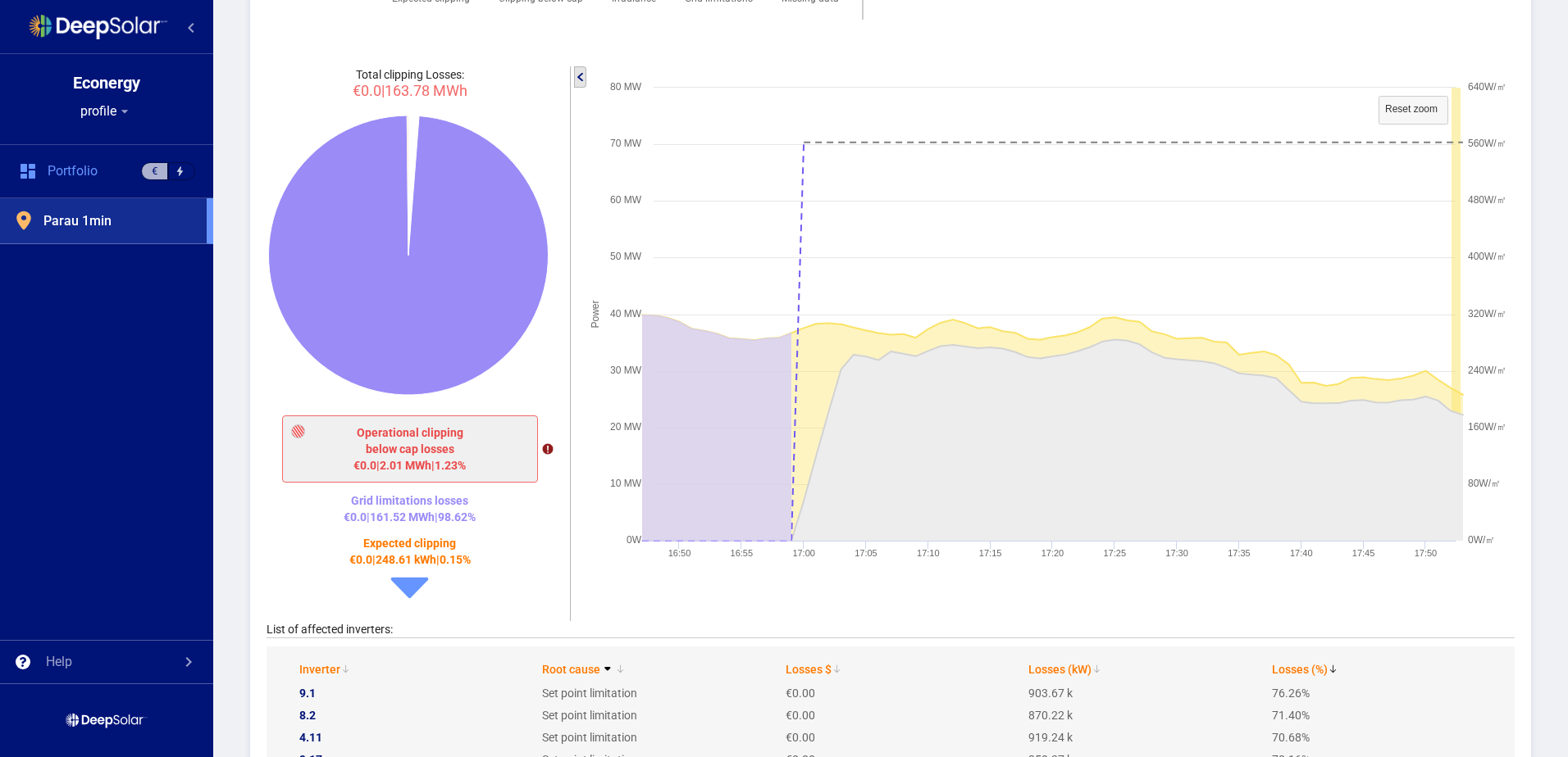
scroll to position [2659, 0]
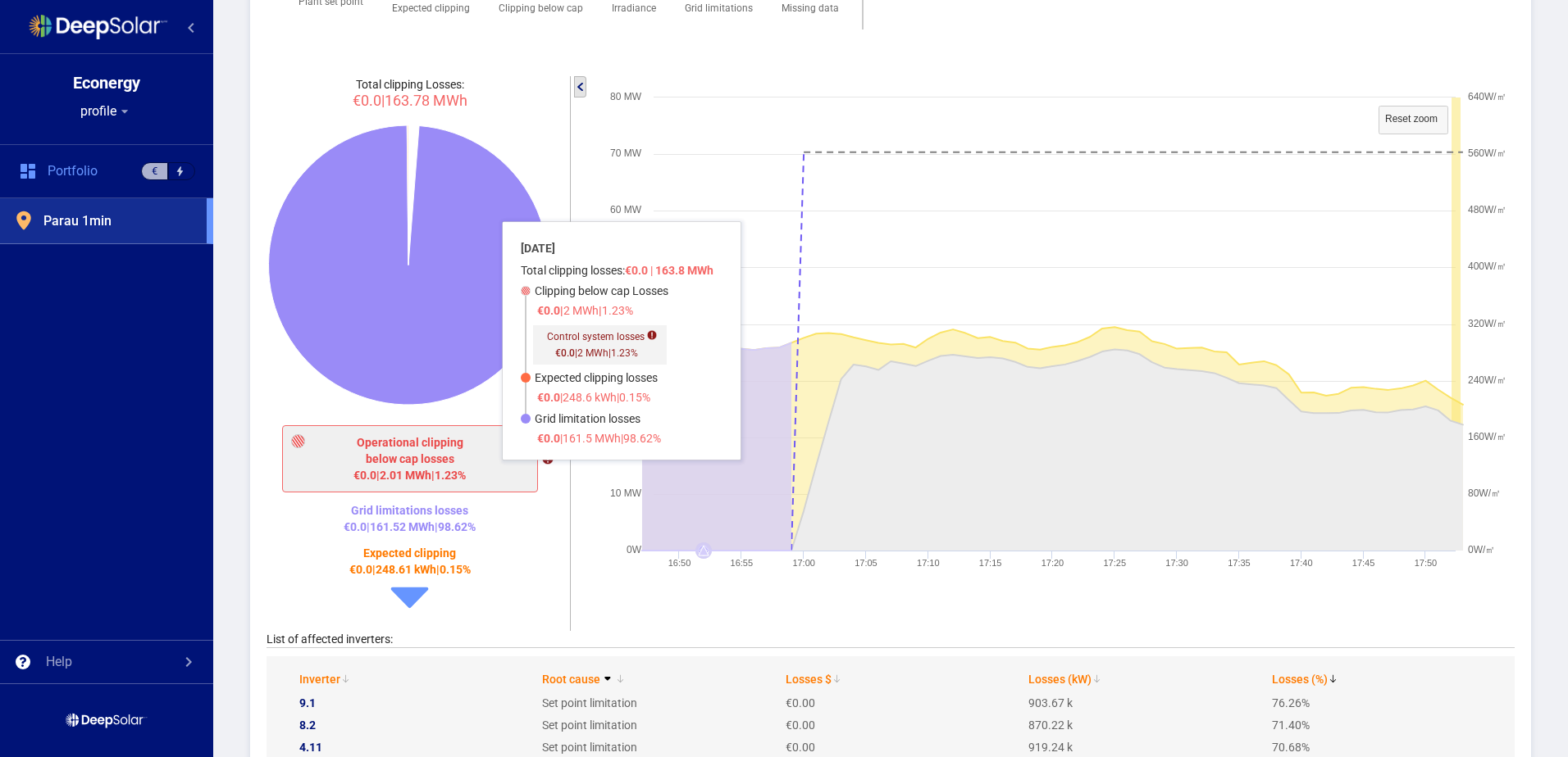
click at [703, 341] on icon at bounding box center [715, 437] width 149 height 225
